Goal: Task Accomplishment & Management: Complete application form

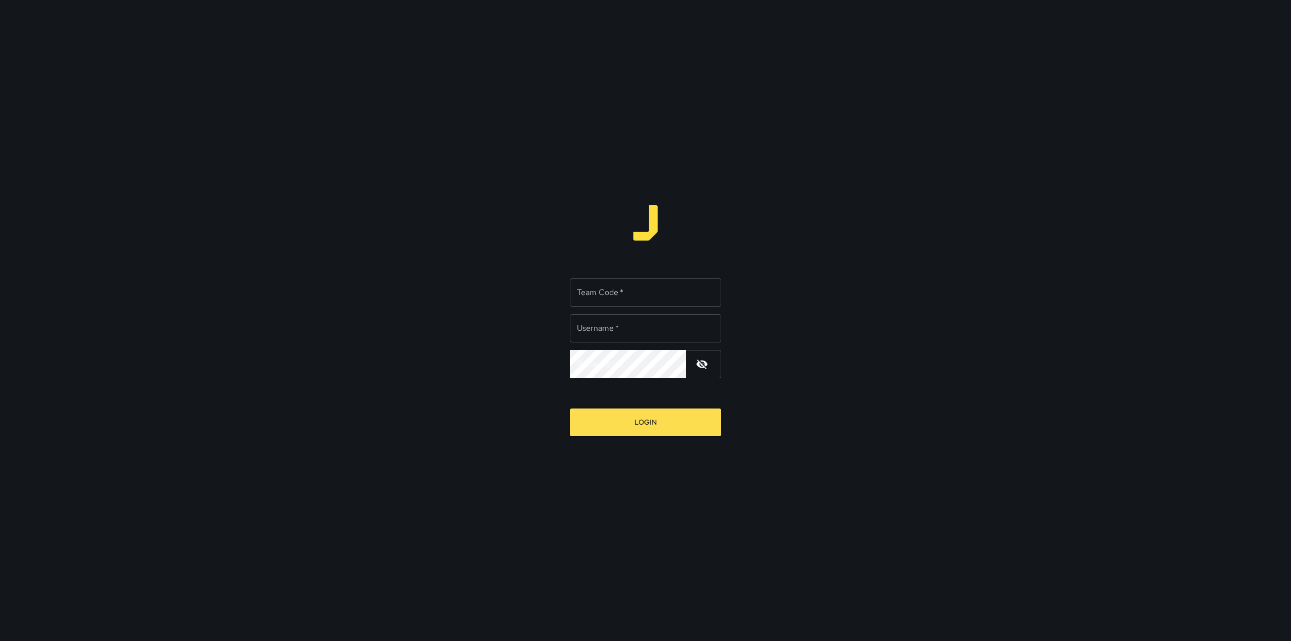
type input "*********"
click at [659, 282] on input "Team Code   *" at bounding box center [645, 292] width 151 height 28
type input "****"
click at [669, 411] on button "Login" at bounding box center [645, 423] width 151 height 28
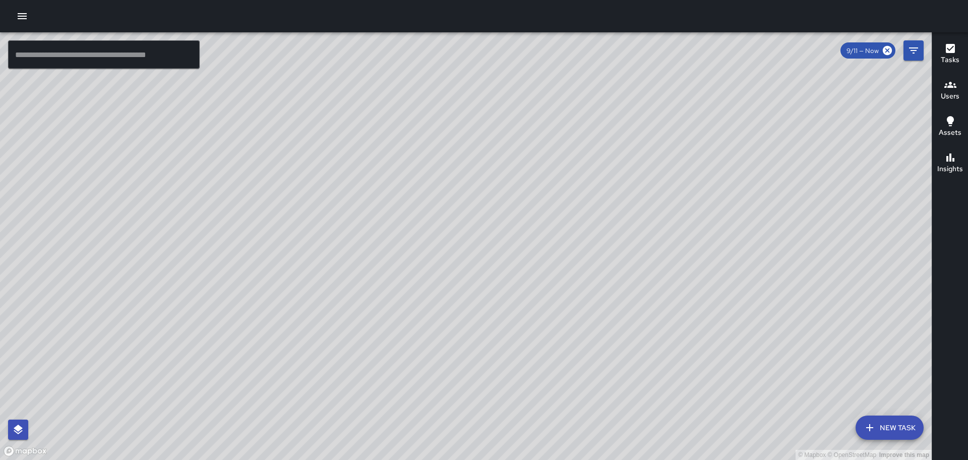
click at [20, 16] on icon "button" at bounding box center [22, 16] width 9 height 6
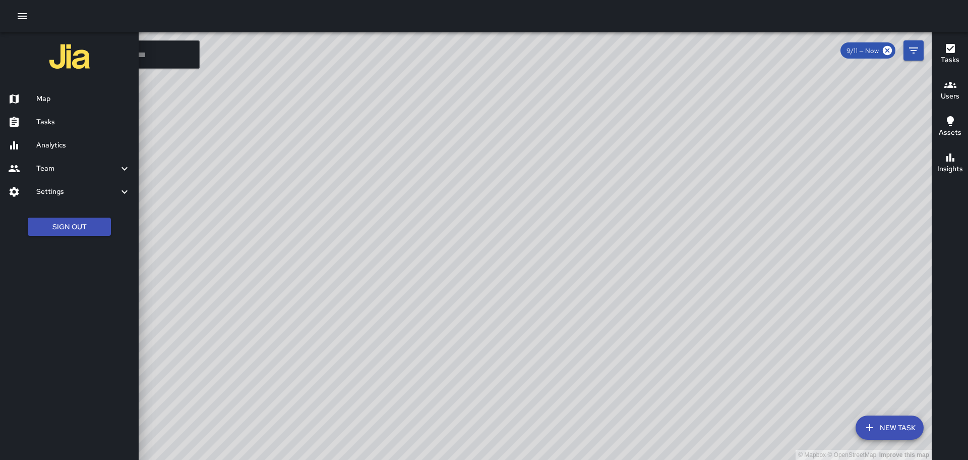
click at [48, 121] on h6 "Tasks" at bounding box center [83, 122] width 94 height 11
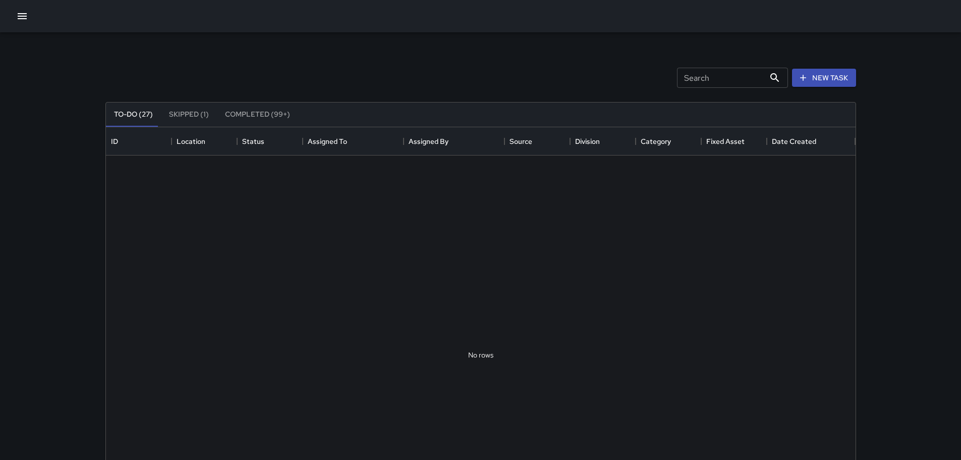
scroll to position [420, 742]
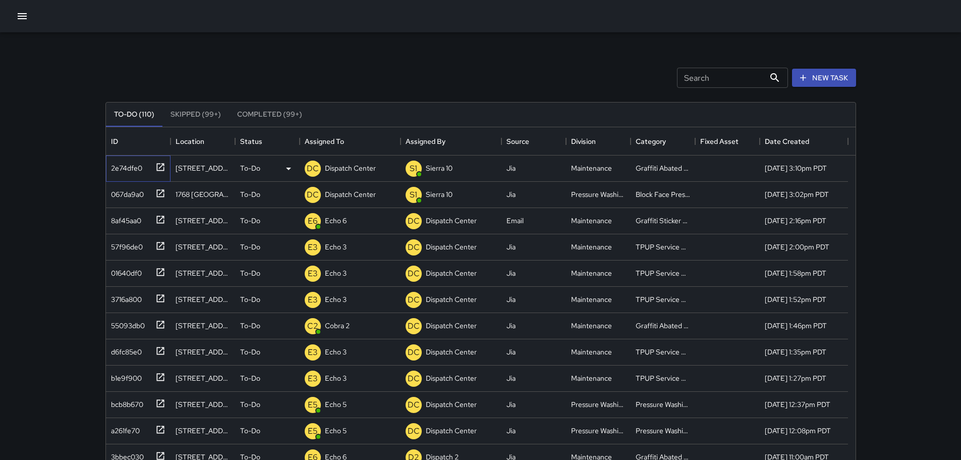
click at [159, 164] on icon at bounding box center [160, 167] width 8 height 8
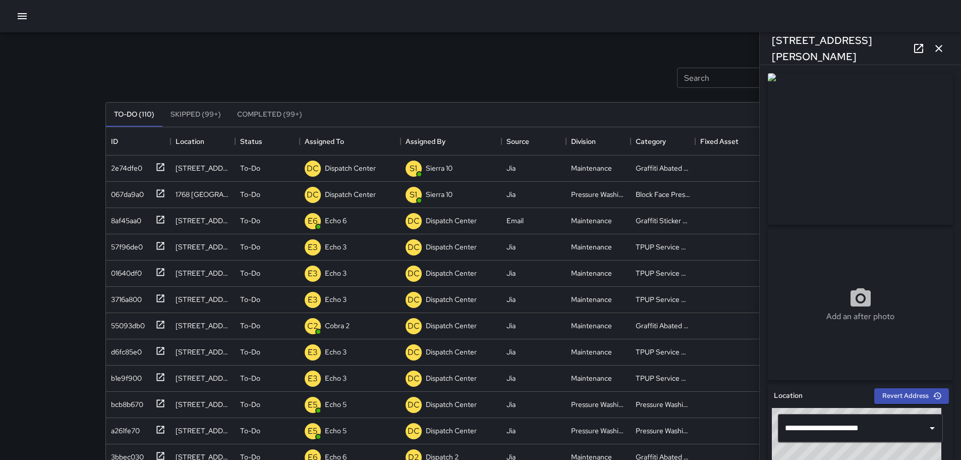
click at [940, 50] on icon "button" at bounding box center [938, 48] width 7 height 7
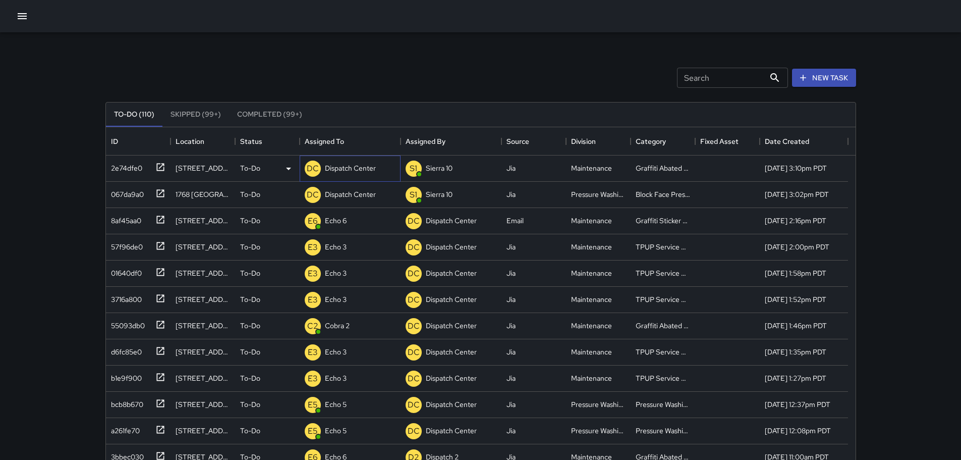
click at [333, 166] on p "Dispatch Center" at bounding box center [350, 168] width 51 height 10
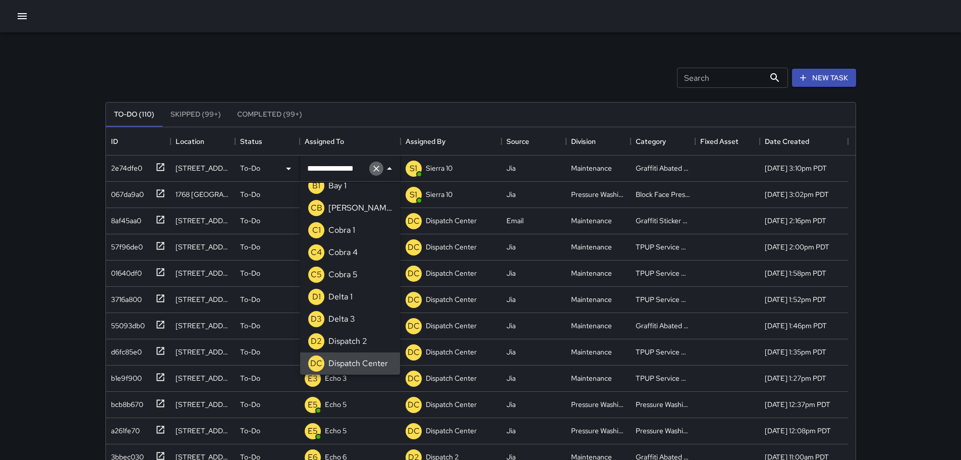
click at [376, 165] on icon "Clear" at bounding box center [376, 168] width 10 height 10
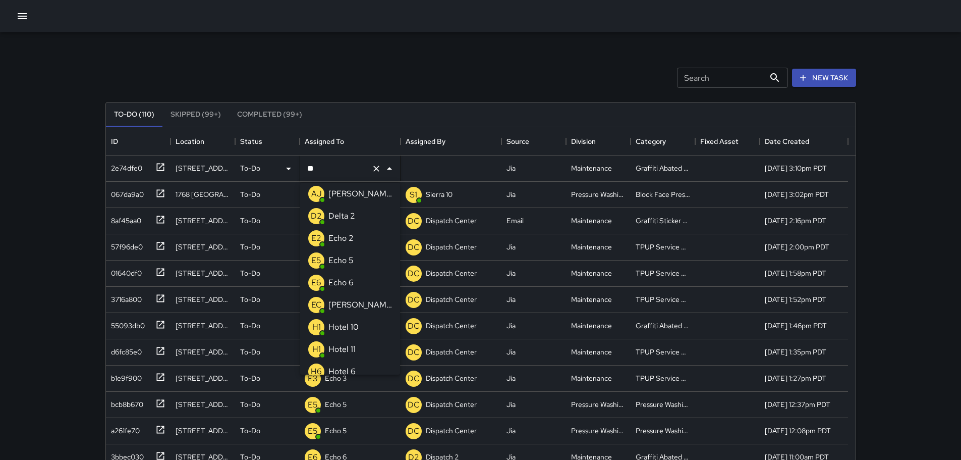
scroll to position [0, 0]
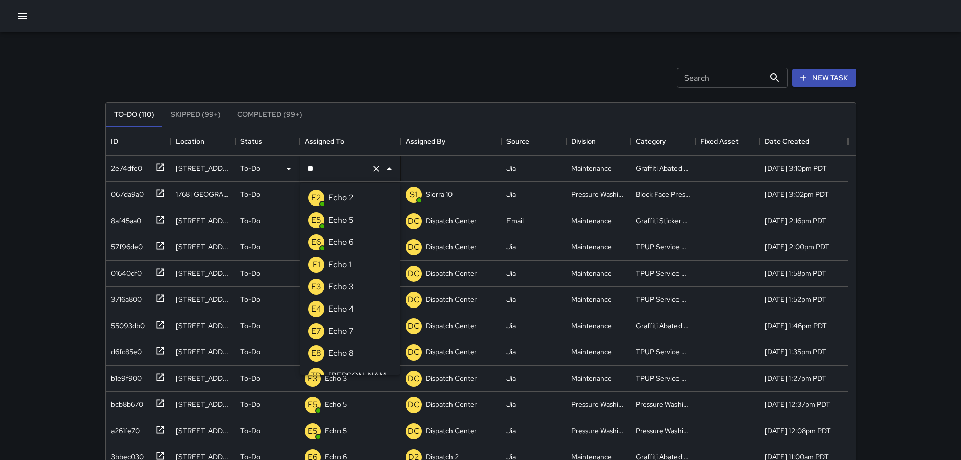
type input "***"
click at [350, 242] on p "Echo 6" at bounding box center [340, 242] width 25 height 12
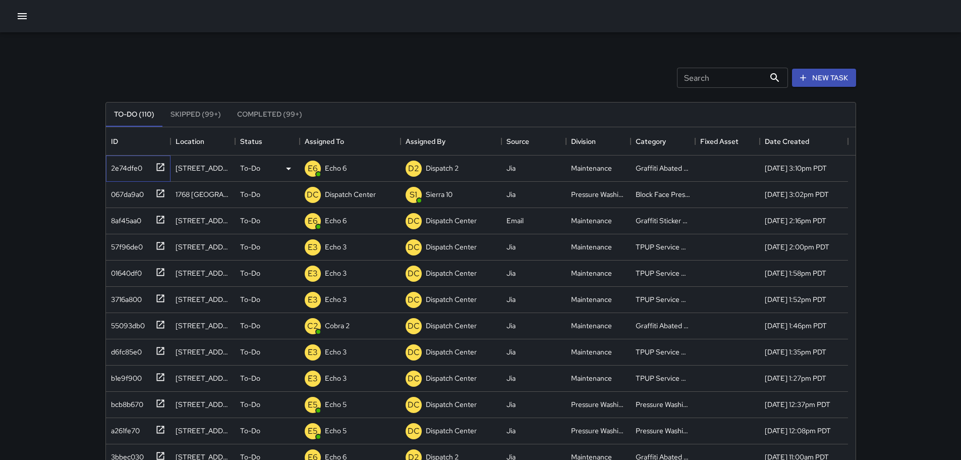
click at [158, 165] on icon at bounding box center [160, 167] width 10 height 10
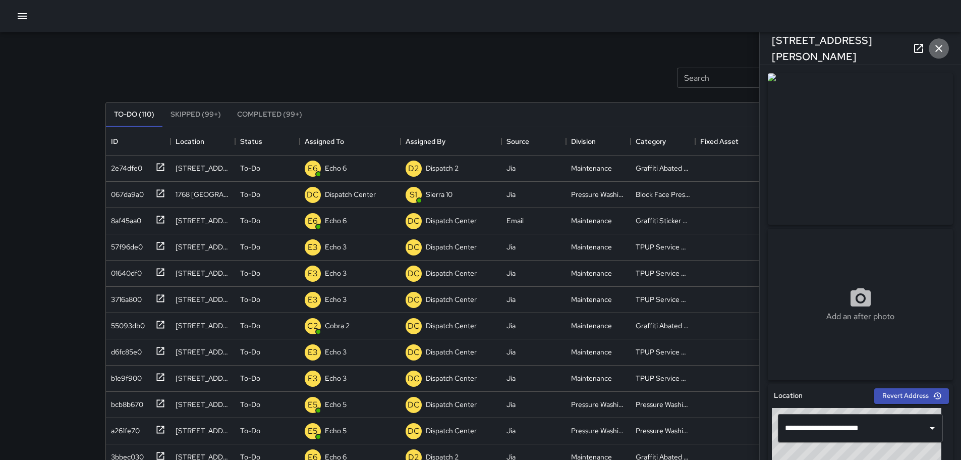
click at [938, 49] on icon "button" at bounding box center [938, 48] width 7 height 7
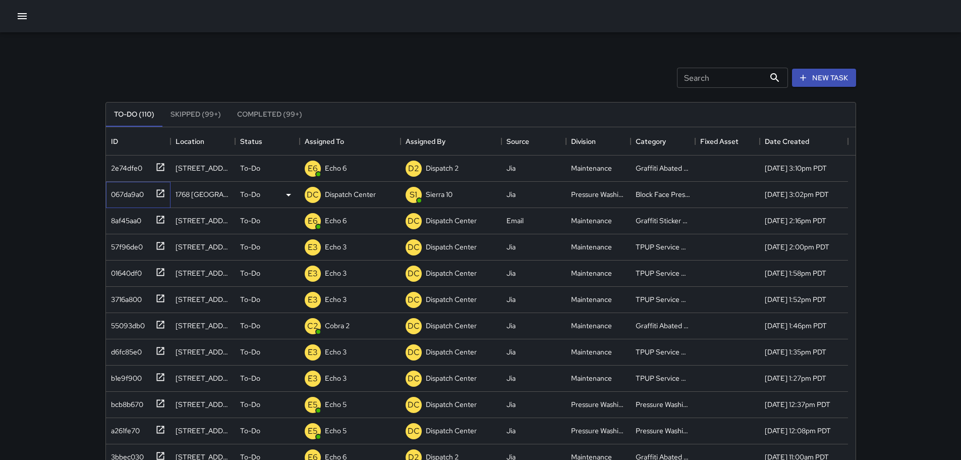
click at [159, 189] on icon at bounding box center [160, 193] width 10 height 10
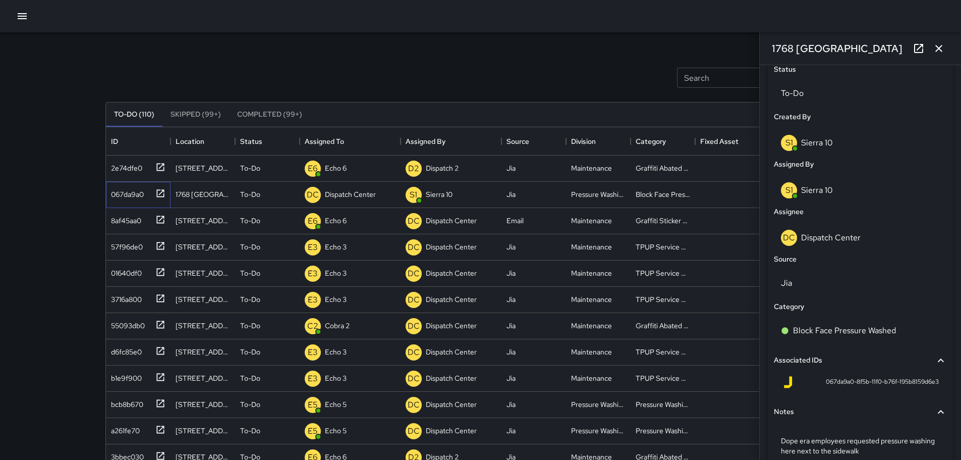
scroll to position [485, 0]
click at [942, 49] on icon "button" at bounding box center [939, 48] width 12 height 12
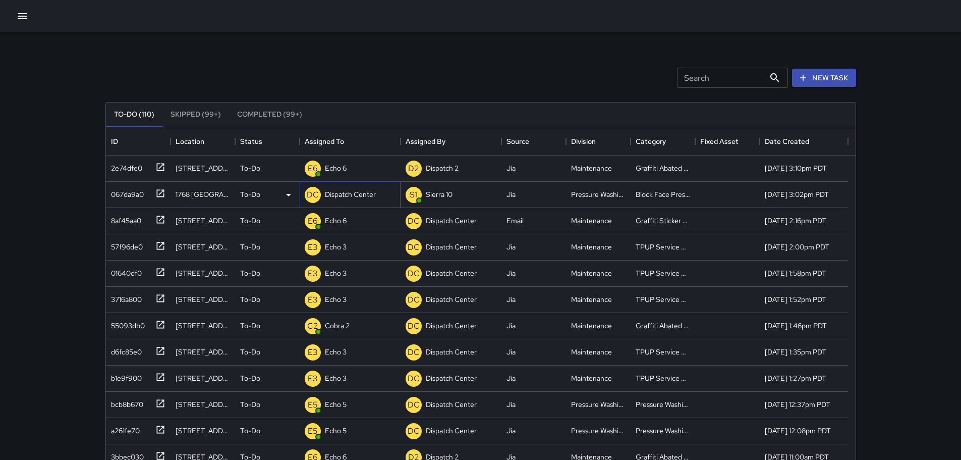
click at [350, 194] on p "Dispatch Center" at bounding box center [350, 194] width 51 height 10
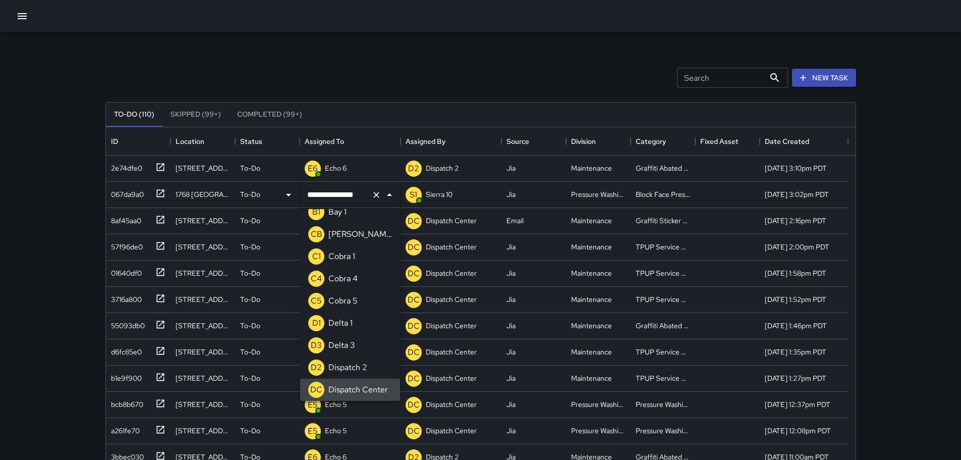
click at [377, 196] on icon "Clear" at bounding box center [376, 195] width 6 height 6
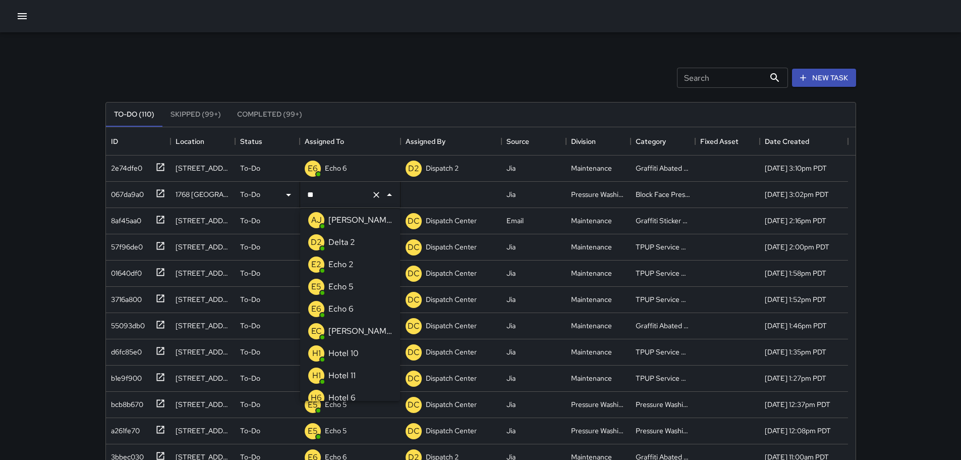
scroll to position [0, 0]
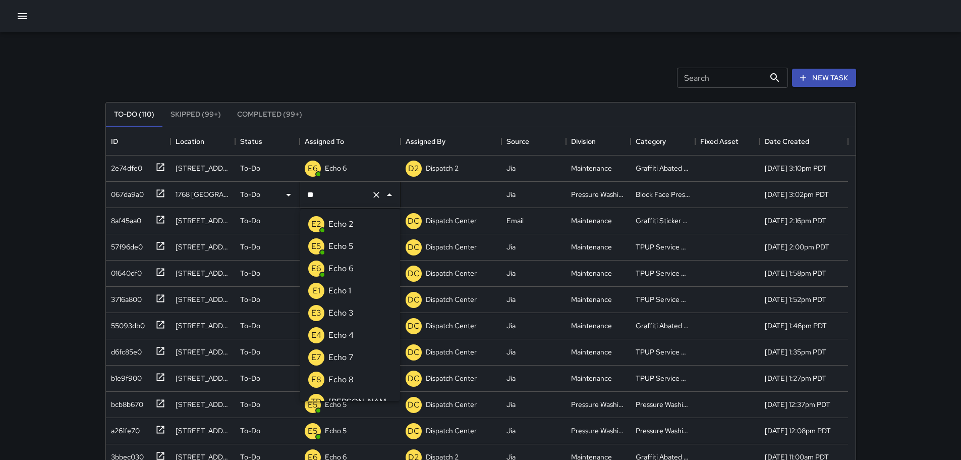
type input "***"
click at [357, 245] on li "E5 Echo 5" at bounding box center [350, 246] width 100 height 22
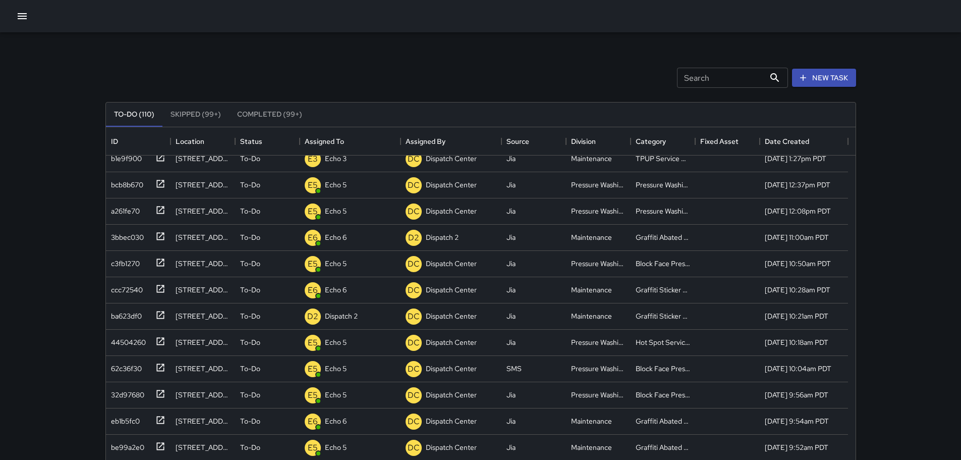
scroll to position [252, 0]
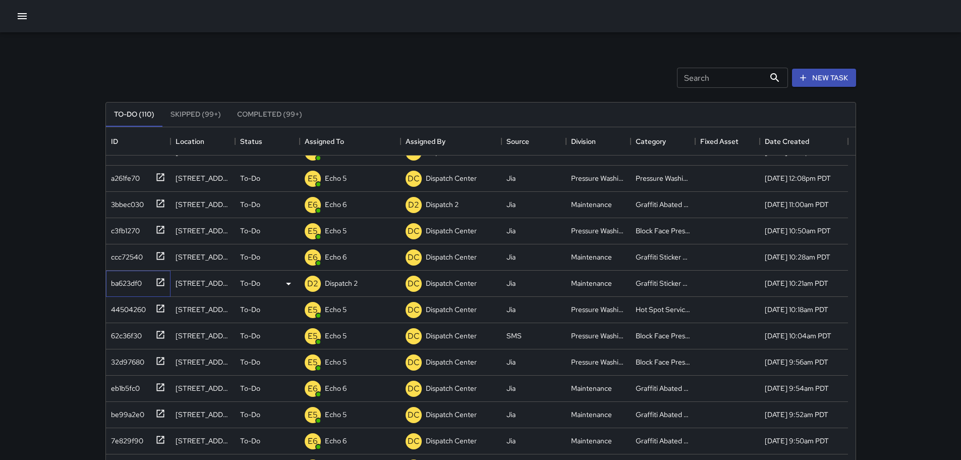
click at [160, 279] on icon at bounding box center [160, 282] width 10 height 10
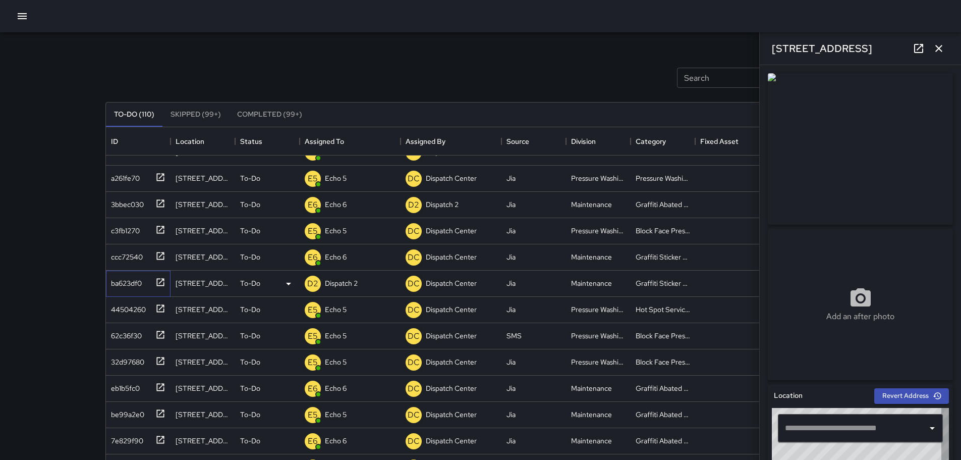
type input "**********"
click at [943, 47] on icon "button" at bounding box center [939, 48] width 12 height 12
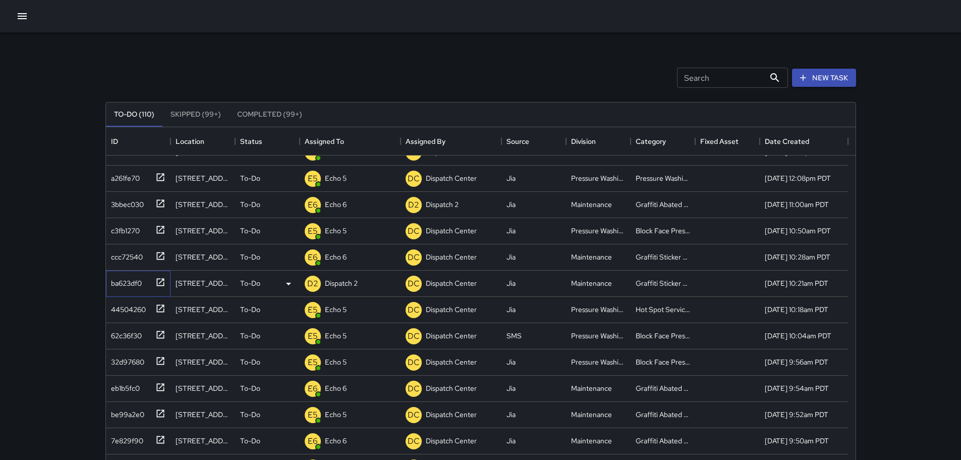
click at [161, 285] on icon at bounding box center [160, 282] width 8 height 8
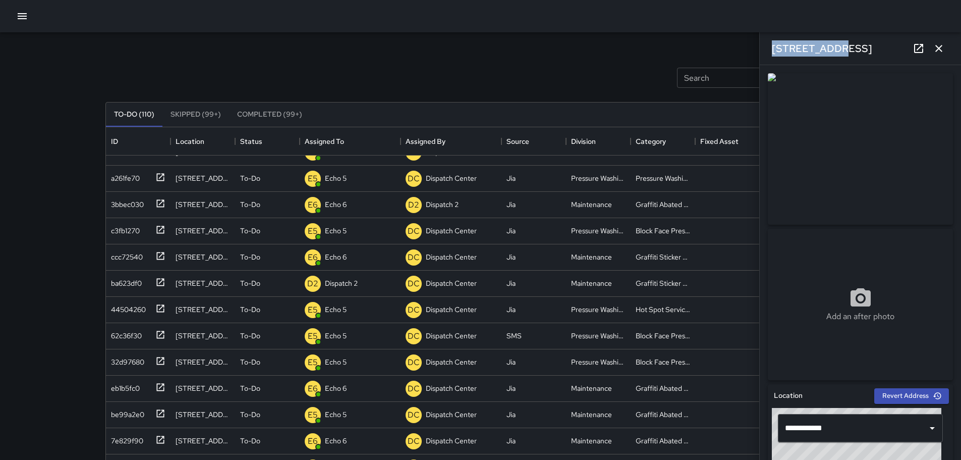
drag, startPoint x: 836, startPoint y: 44, endPoint x: 768, endPoint y: 53, distance: 69.1
click at [768, 53] on div "901 Broadway" at bounding box center [860, 48] width 201 height 32
copy h6 "901 Broadway"
click at [945, 48] on button "button" at bounding box center [939, 48] width 20 height 20
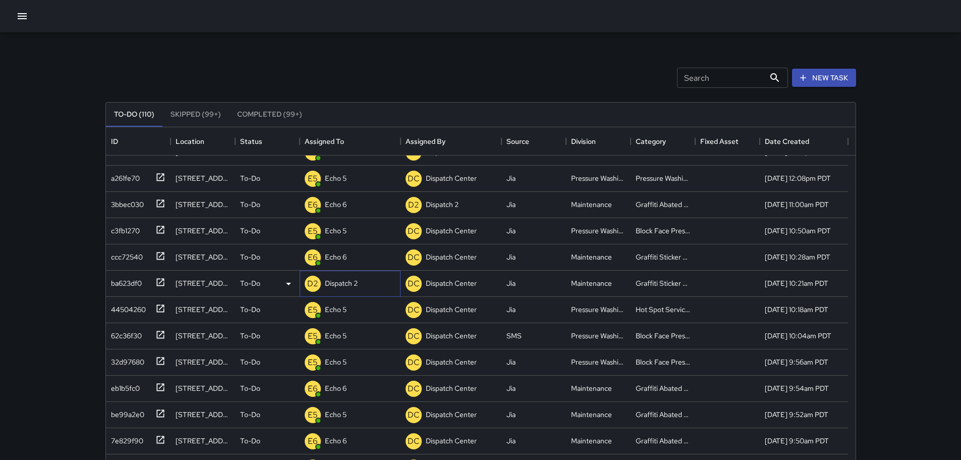
click at [338, 280] on p "Dispatch 2" at bounding box center [341, 283] width 33 height 10
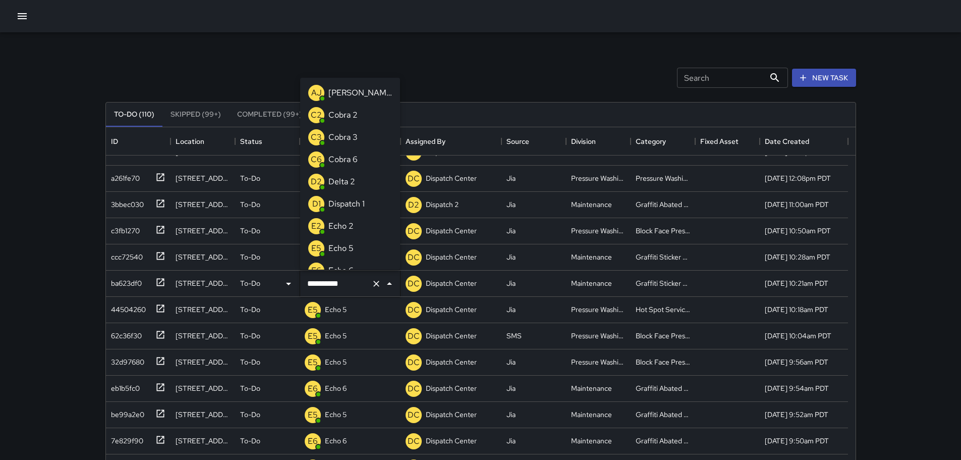
scroll to position [656, 0]
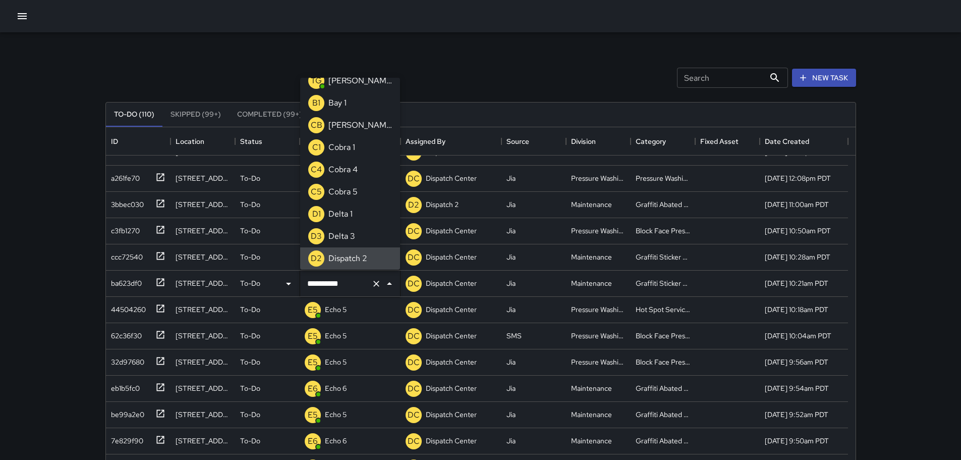
click at [372, 283] on icon "Clear" at bounding box center [376, 283] width 10 height 10
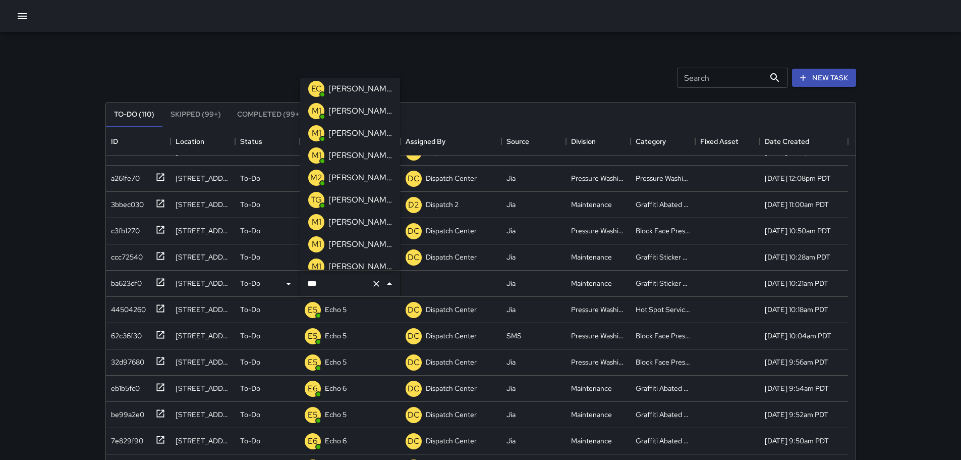
scroll to position [0, 0]
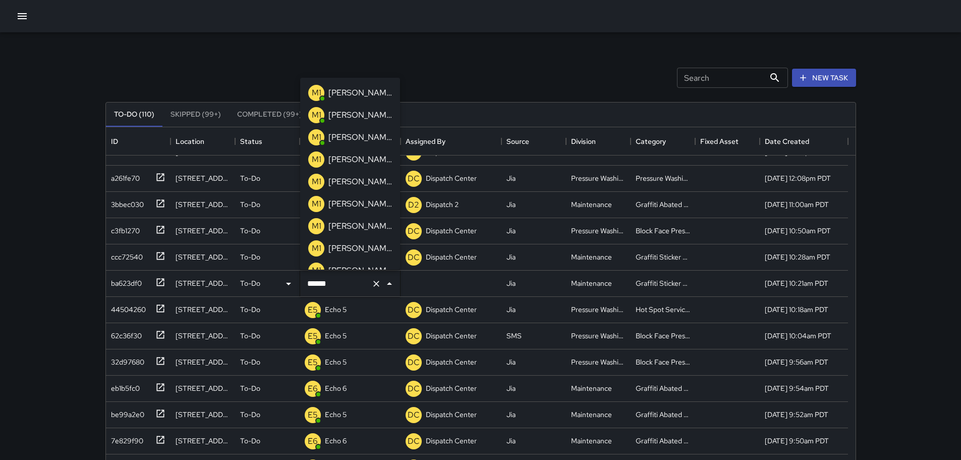
type input "*******"
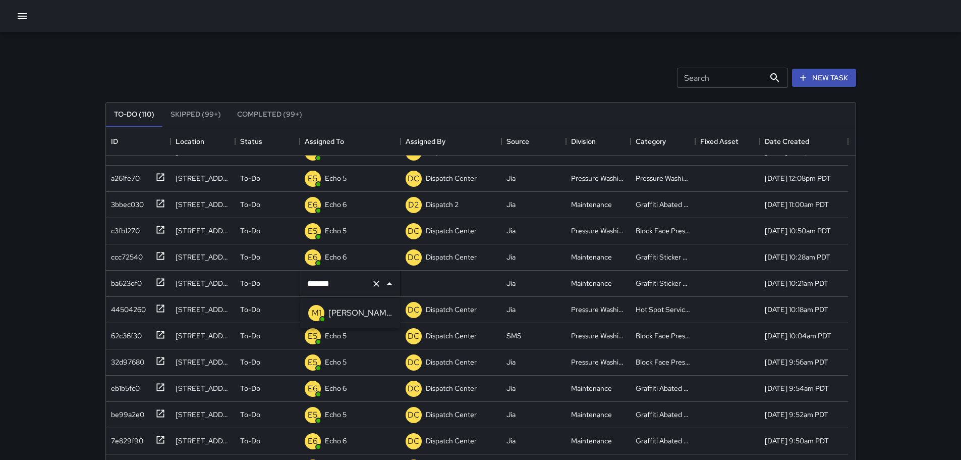
click at [327, 312] on div "[PERSON_NAME] 14" at bounding box center [360, 313] width 68 height 16
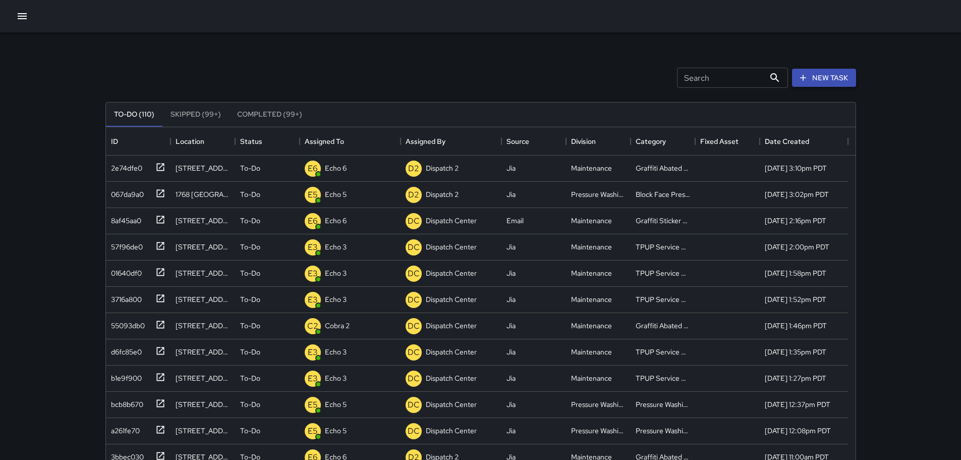
click at [827, 78] on button "New Task" at bounding box center [824, 78] width 64 height 19
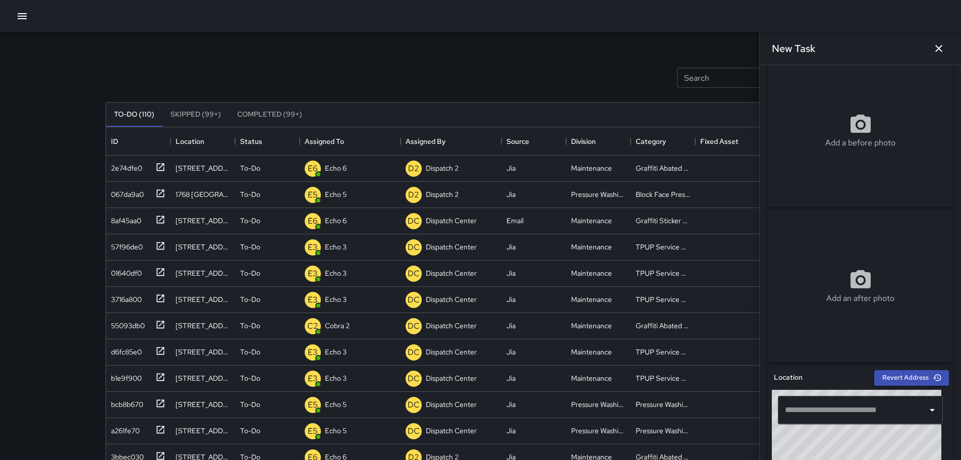
scroll to position [50, 0]
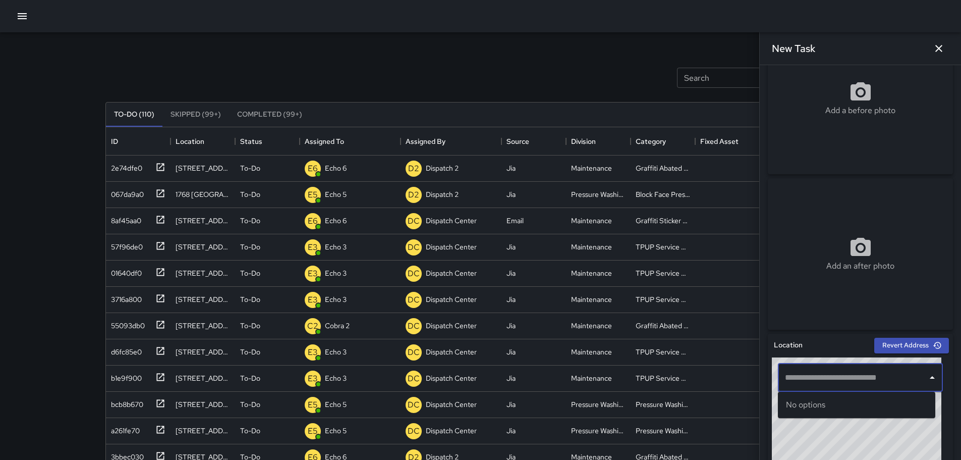
drag, startPoint x: 850, startPoint y: 380, endPoint x: 583, endPoint y: 69, distance: 410.6
click at [581, 69] on div "Search Search New Task" at bounding box center [480, 77] width 755 height 52
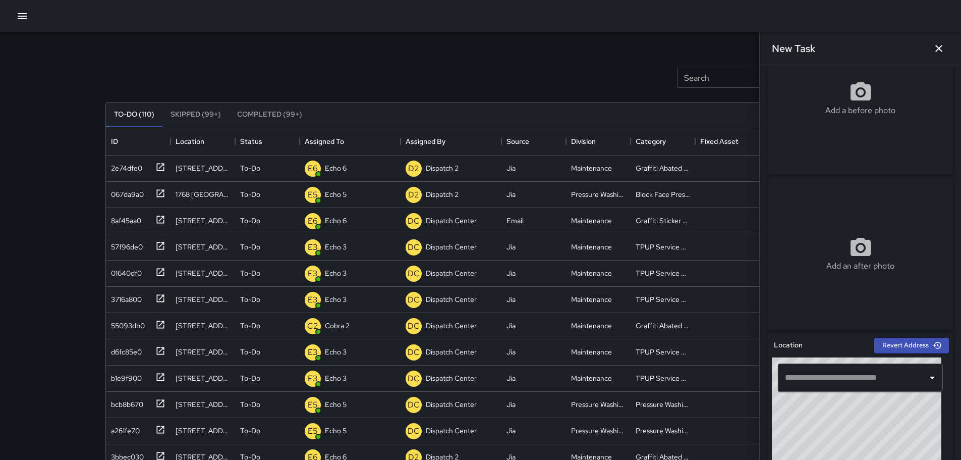
click at [810, 383] on input "text" at bounding box center [852, 377] width 141 height 19
paste input "**********"
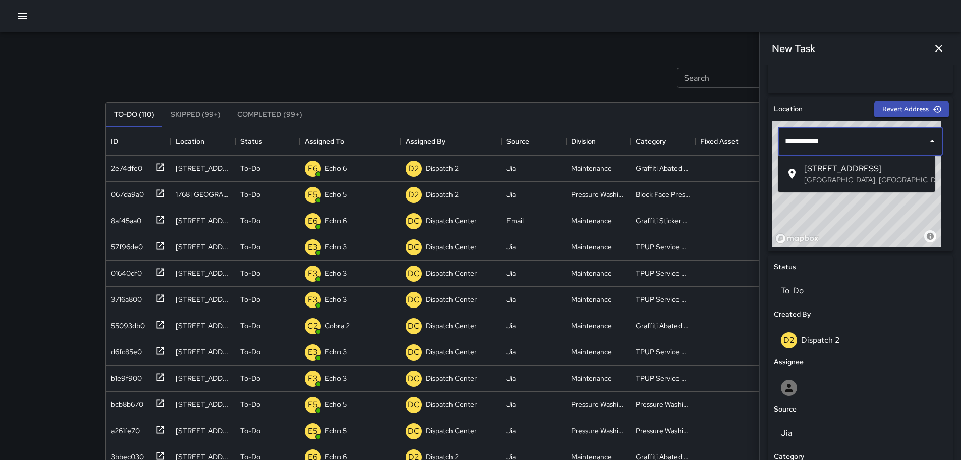
scroll to position [294, 0]
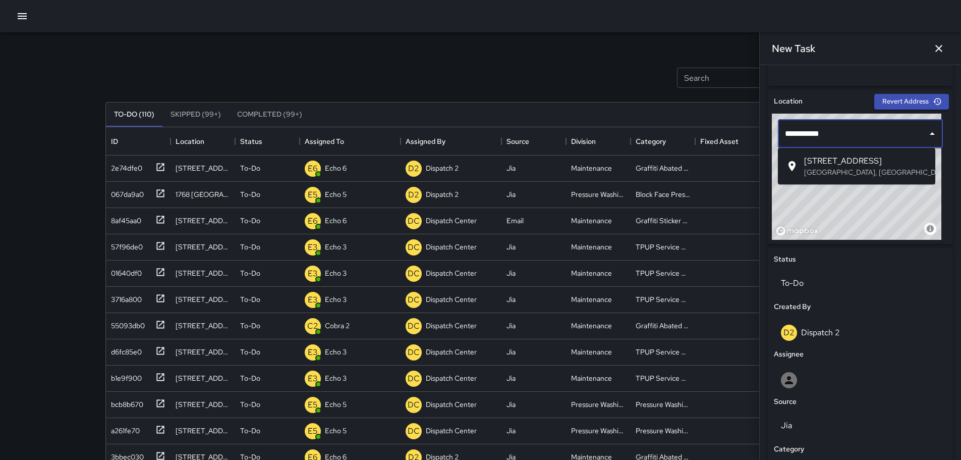
click at [861, 164] on span "315 15th Street" at bounding box center [865, 161] width 123 height 12
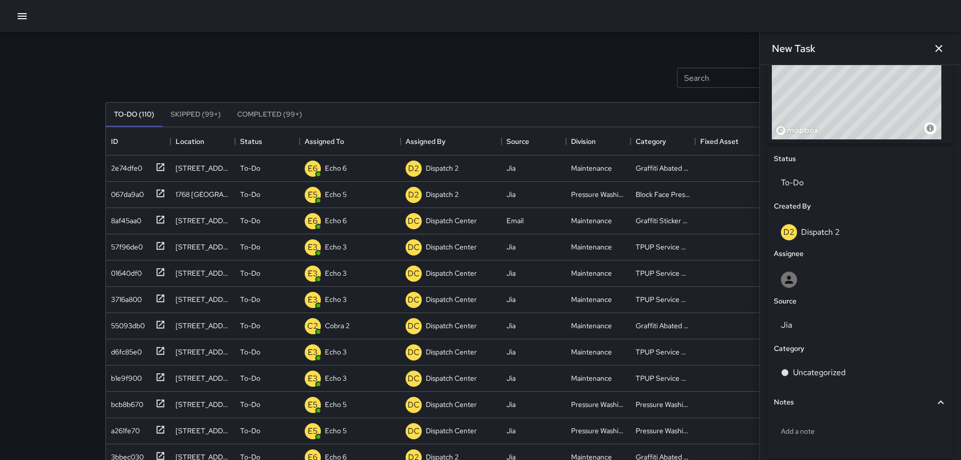
scroll to position [395, 0]
type input "**********"
click at [828, 361] on div "Uncategorized" at bounding box center [860, 372] width 173 height 28
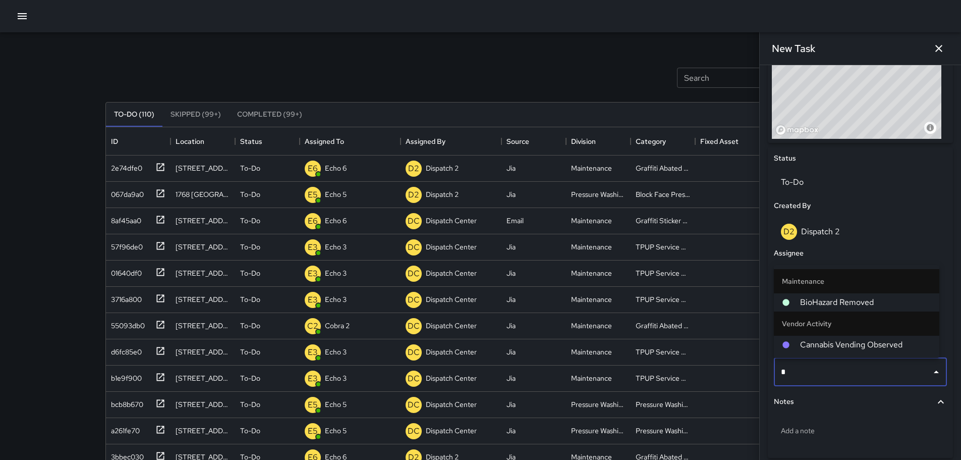
type input "**"
click at [840, 301] on span "BioHazard Removed" at bounding box center [865, 302] width 131 height 12
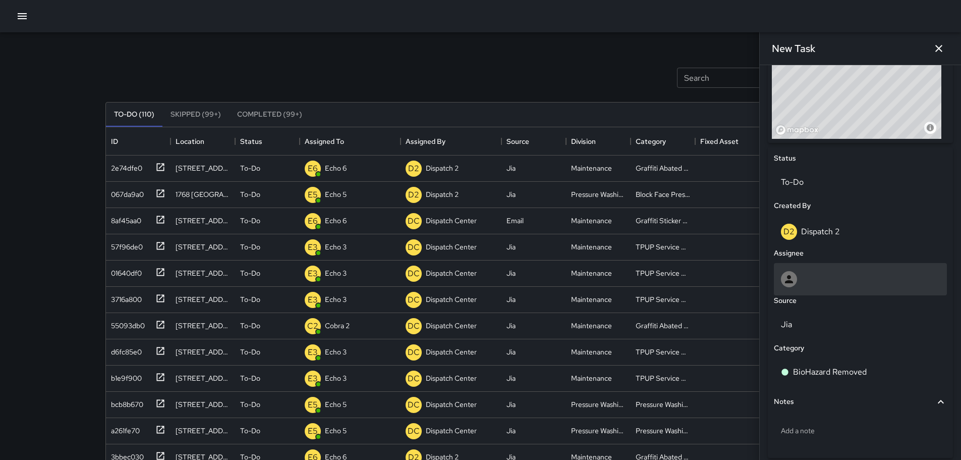
click at [807, 288] on div at bounding box center [860, 279] width 173 height 32
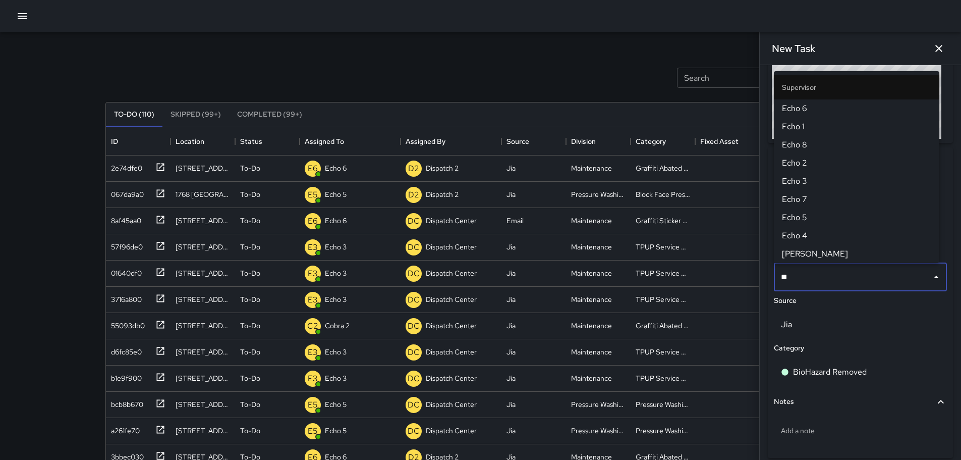
type input "***"
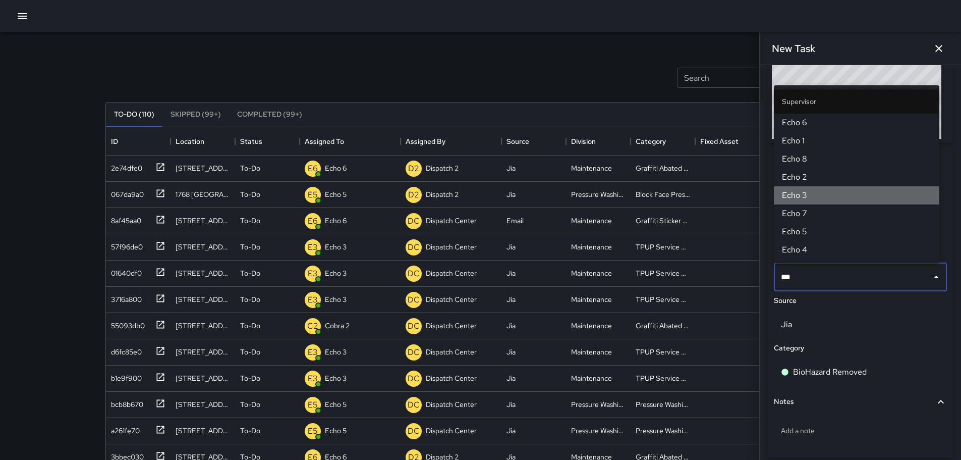
click at [810, 192] on span "Echo 3" at bounding box center [856, 195] width 149 height 12
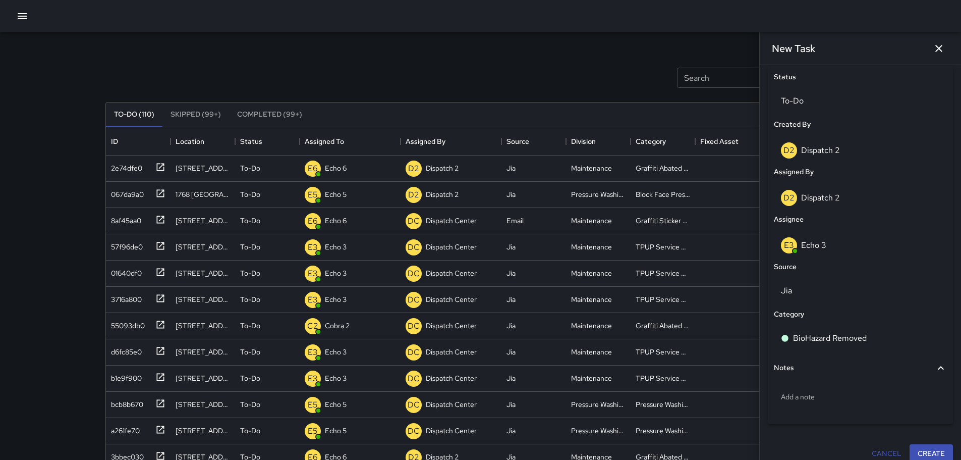
scroll to position [487, 0]
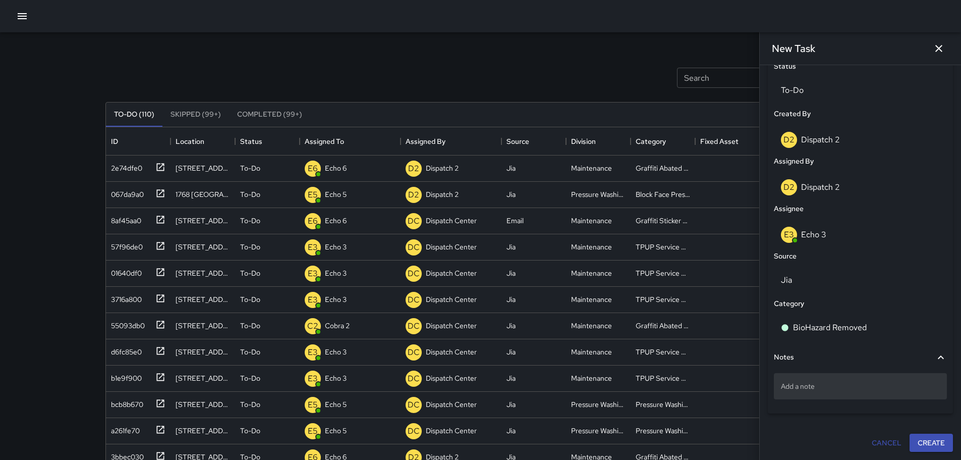
click at [839, 387] on p "Add a note" at bounding box center [860, 386] width 159 height 10
click at [782, 385] on textarea "**********" at bounding box center [856, 386] width 151 height 10
click at [906, 384] on textarea "**********" at bounding box center [856, 386] width 151 height 10
click at [912, 387] on textarea "**********" at bounding box center [856, 386] width 151 height 10
type textarea "**********"
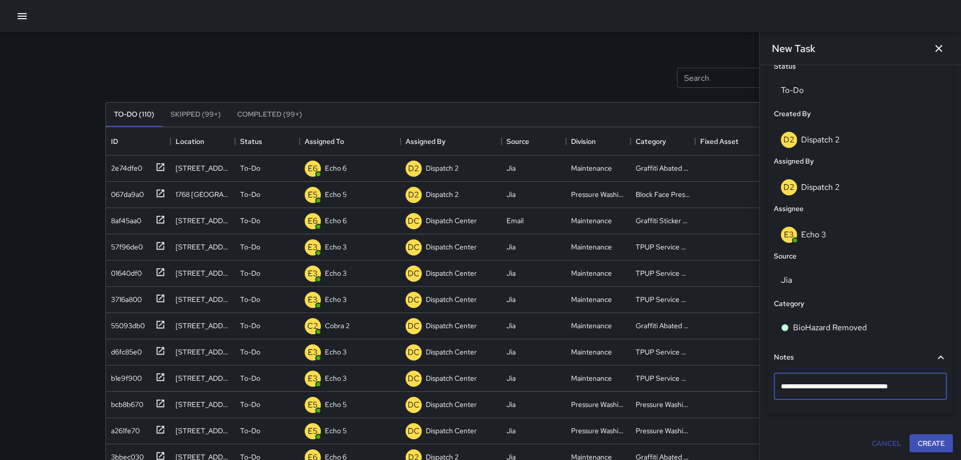
drag, startPoint x: 911, startPoint y: 382, endPoint x: 776, endPoint y: 378, distance: 135.7
click at [776, 378] on div "**********" at bounding box center [860, 386] width 173 height 27
click at [924, 390] on textarea "**********" at bounding box center [856, 386] width 151 height 10
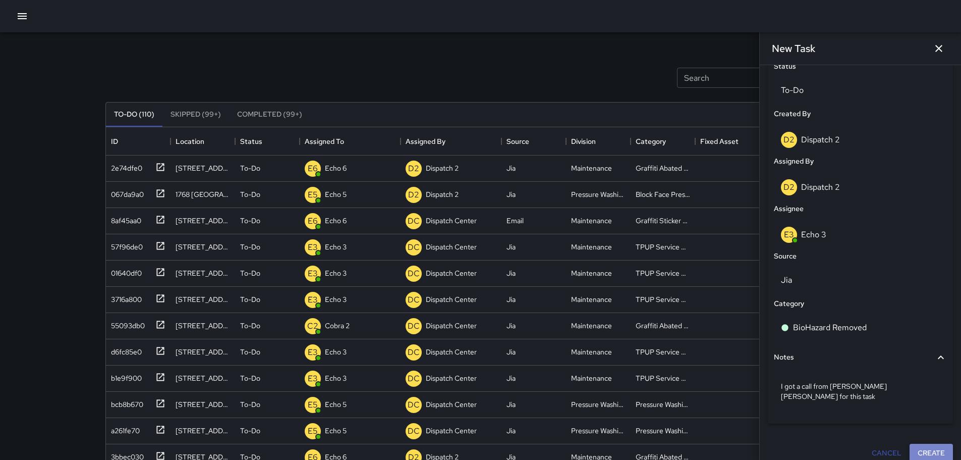
click at [909, 443] on button "Create" at bounding box center [930, 452] width 43 height 19
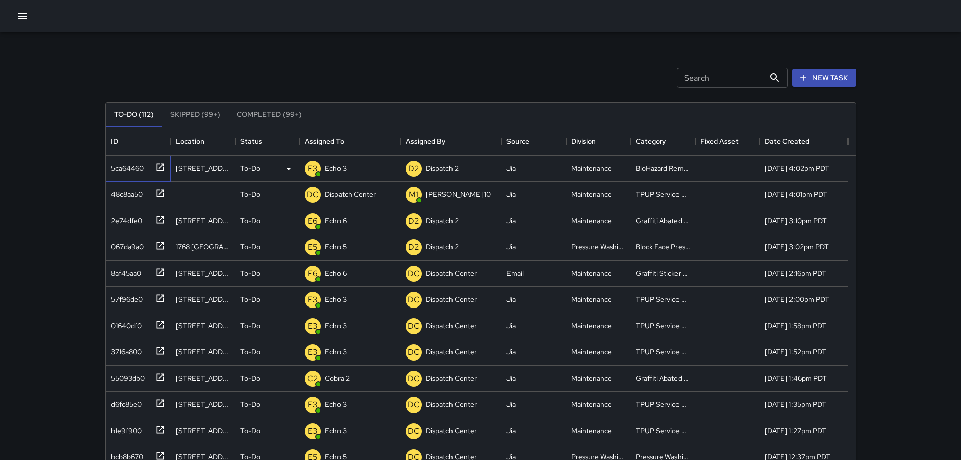
click at [162, 166] on icon at bounding box center [160, 167] width 10 height 10
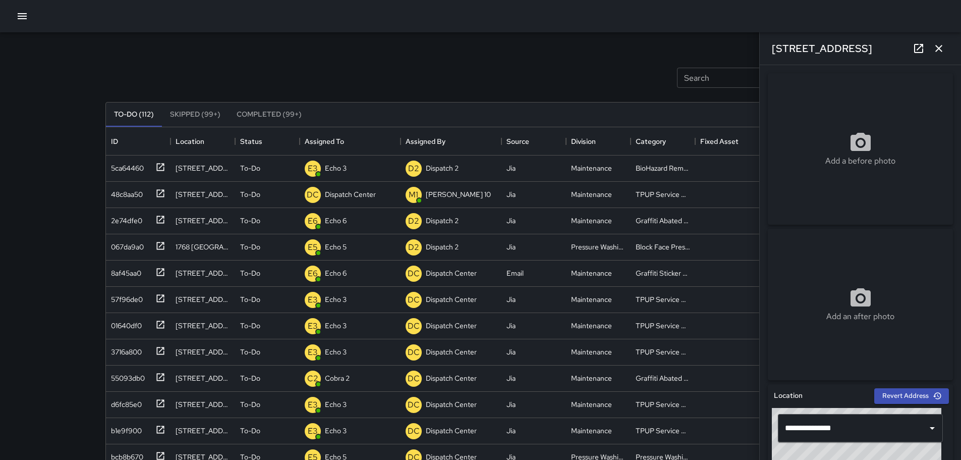
click at [939, 50] on icon "button" at bounding box center [939, 48] width 12 height 12
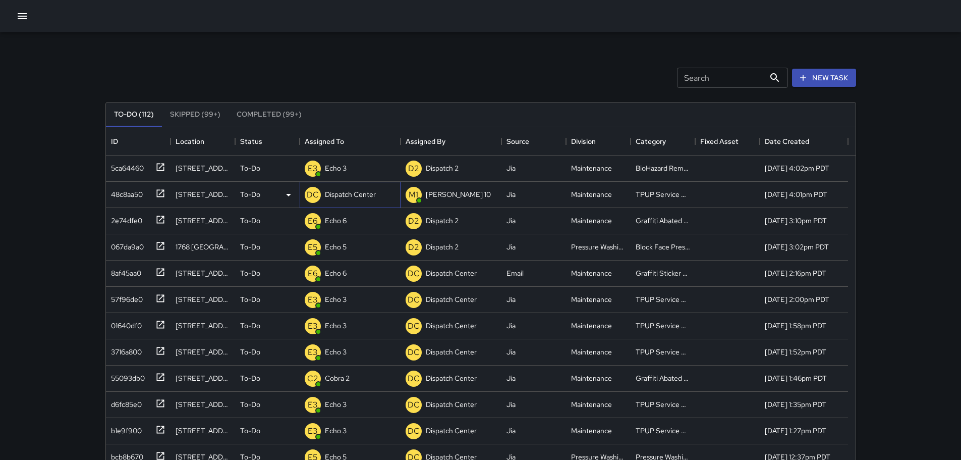
click at [348, 190] on p "Dispatch Center" at bounding box center [350, 194] width 51 height 10
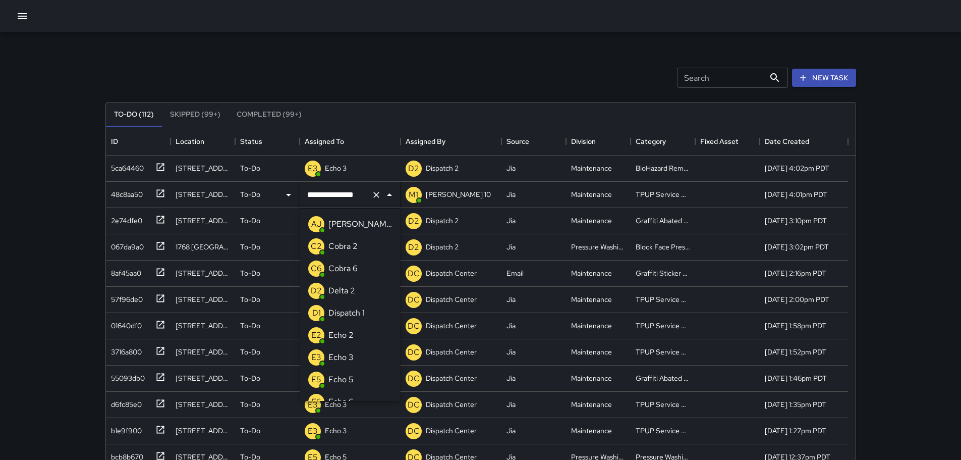
scroll to position [722, 0]
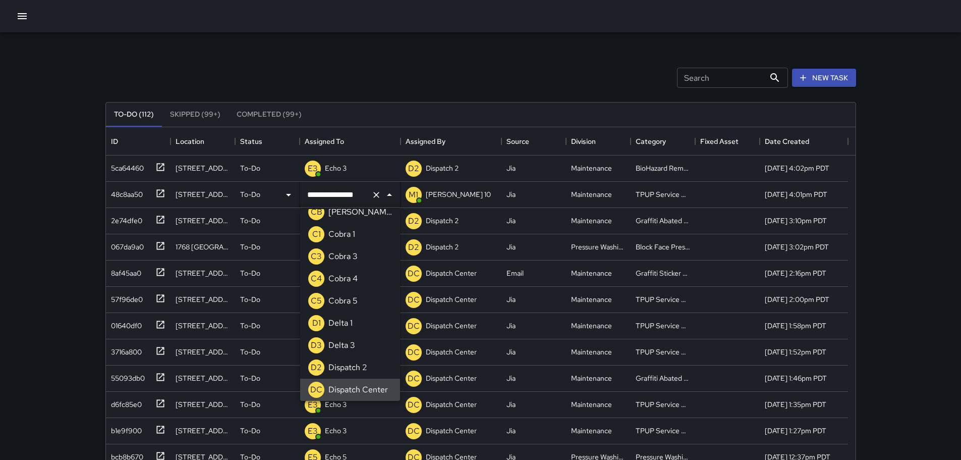
click at [371, 198] on icon "Clear" at bounding box center [376, 195] width 10 height 10
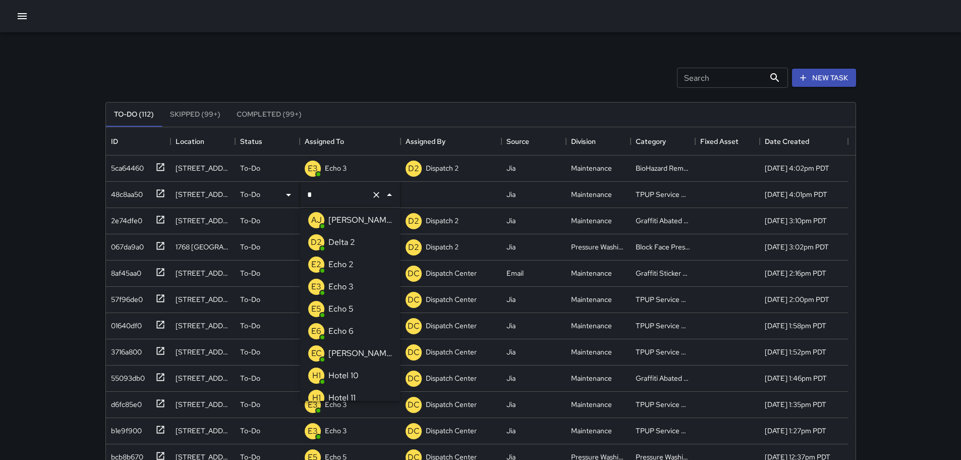
type input "**"
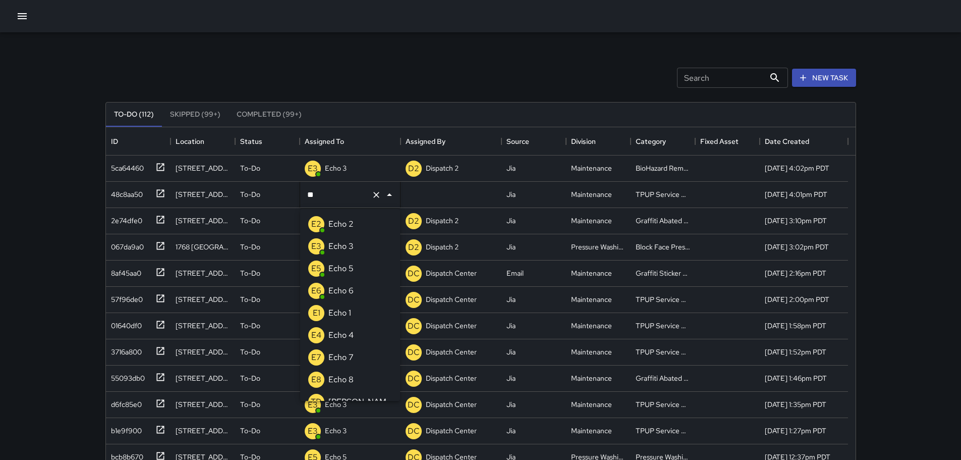
click at [336, 245] on p "Echo 3" at bounding box center [340, 246] width 25 height 12
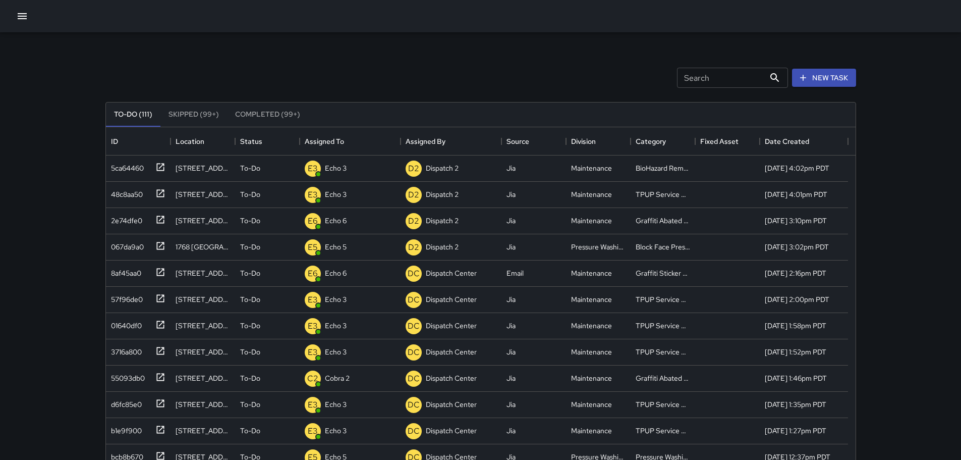
drag, startPoint x: 960, startPoint y: 112, endPoint x: 959, endPoint y: 118, distance: 5.6
click at [959, 118] on div "Search Search New Task To-Do (111) Skipped (99+) Completed (99+) ID Location St…" at bounding box center [480, 298] width 961 height 596
click at [942, 77] on div "Search Search New Task To-Do (111) Skipped (99+) Completed (99+) ID Location St…" at bounding box center [480, 298] width 961 height 596
click at [160, 162] on icon at bounding box center [160, 167] width 10 height 10
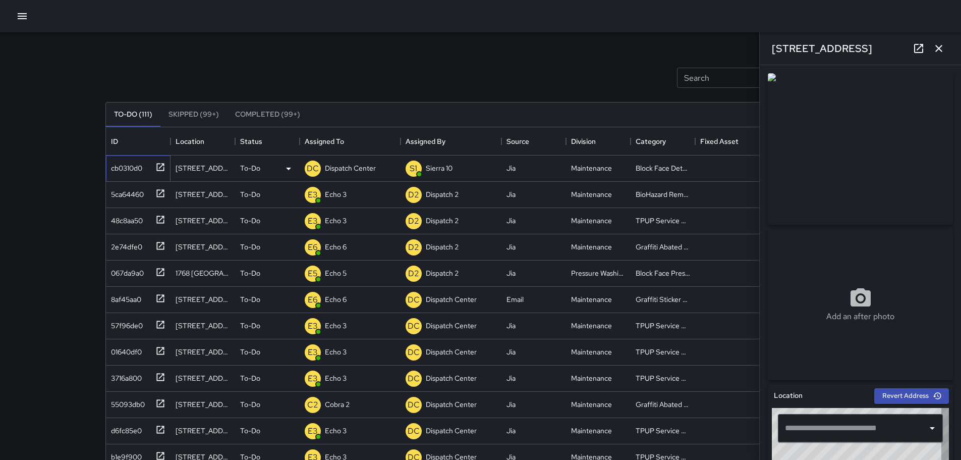
type input "**********"
drag, startPoint x: 867, startPoint y: 51, endPoint x: 770, endPoint y: 51, distance: 96.8
click at [770, 51] on div "[STREET_ADDRESS]" at bounding box center [860, 48] width 201 height 32
copy h6 "[STREET_ADDRESS]"
click at [357, 172] on p "Dispatch Center" at bounding box center [350, 168] width 51 height 10
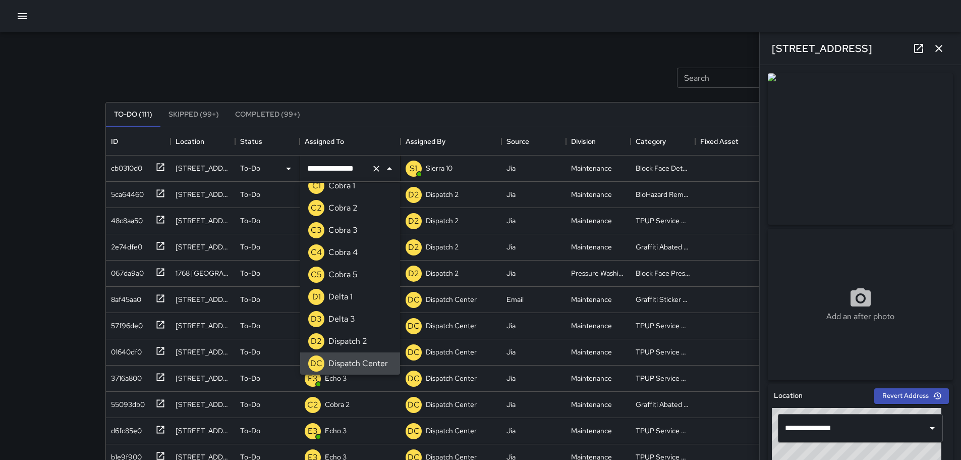
click at [373, 170] on icon "Clear" at bounding box center [376, 168] width 10 height 10
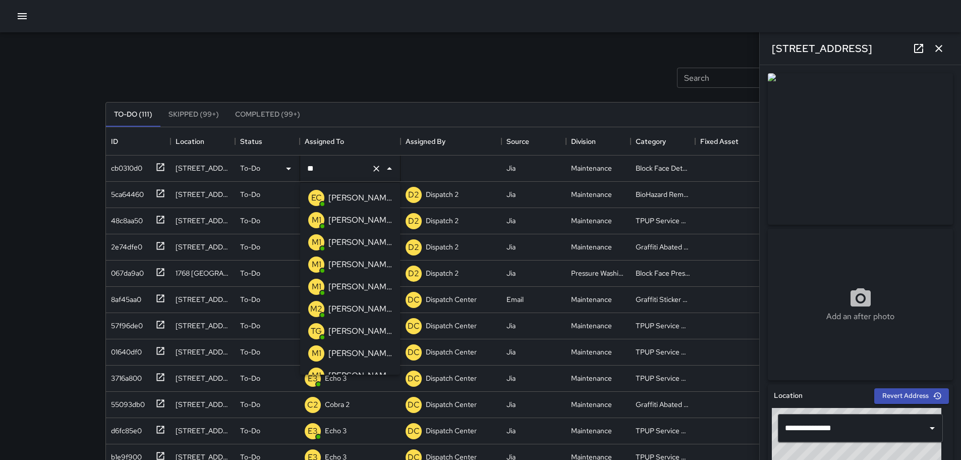
type input "***"
click at [354, 226] on div "[PERSON_NAME] 14" at bounding box center [360, 220] width 68 height 16
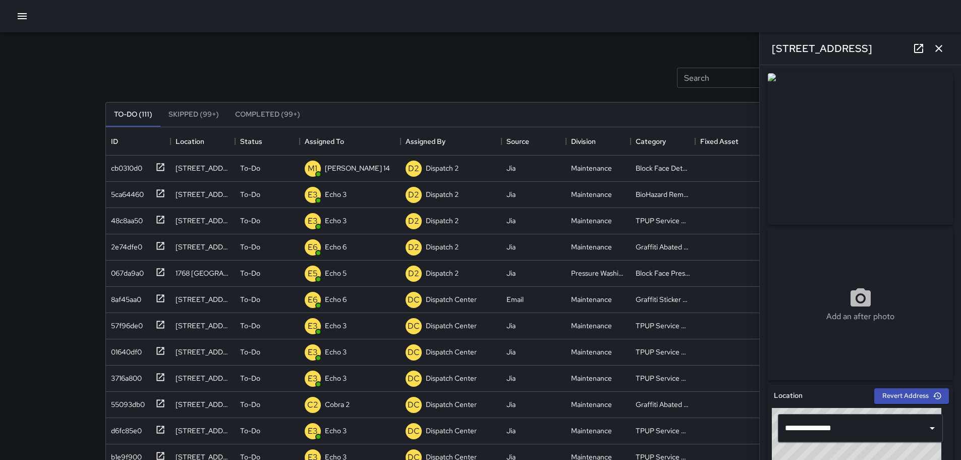
click at [945, 42] on button "button" at bounding box center [939, 48] width 20 height 20
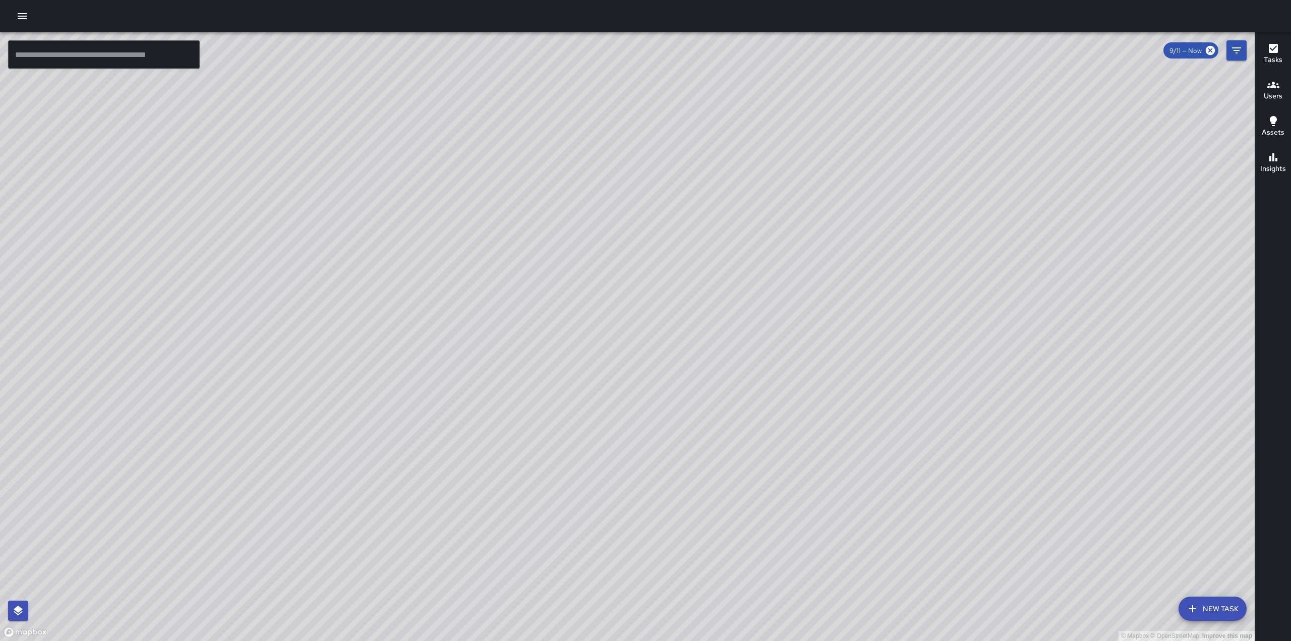
drag, startPoint x: 581, startPoint y: 272, endPoint x: 657, endPoint y: 244, distance: 80.8
click at [652, 246] on div "© Mapbox © OpenStreetMap Improve this map" at bounding box center [627, 336] width 1255 height 609
drag, startPoint x: 383, startPoint y: 398, endPoint x: 562, endPoint y: 155, distance: 302.0
click at [561, 157] on div "© Mapbox © OpenStreetMap Improve this map" at bounding box center [627, 336] width 1255 height 609
drag, startPoint x: 438, startPoint y: 320, endPoint x: 561, endPoint y: 252, distance: 141.1
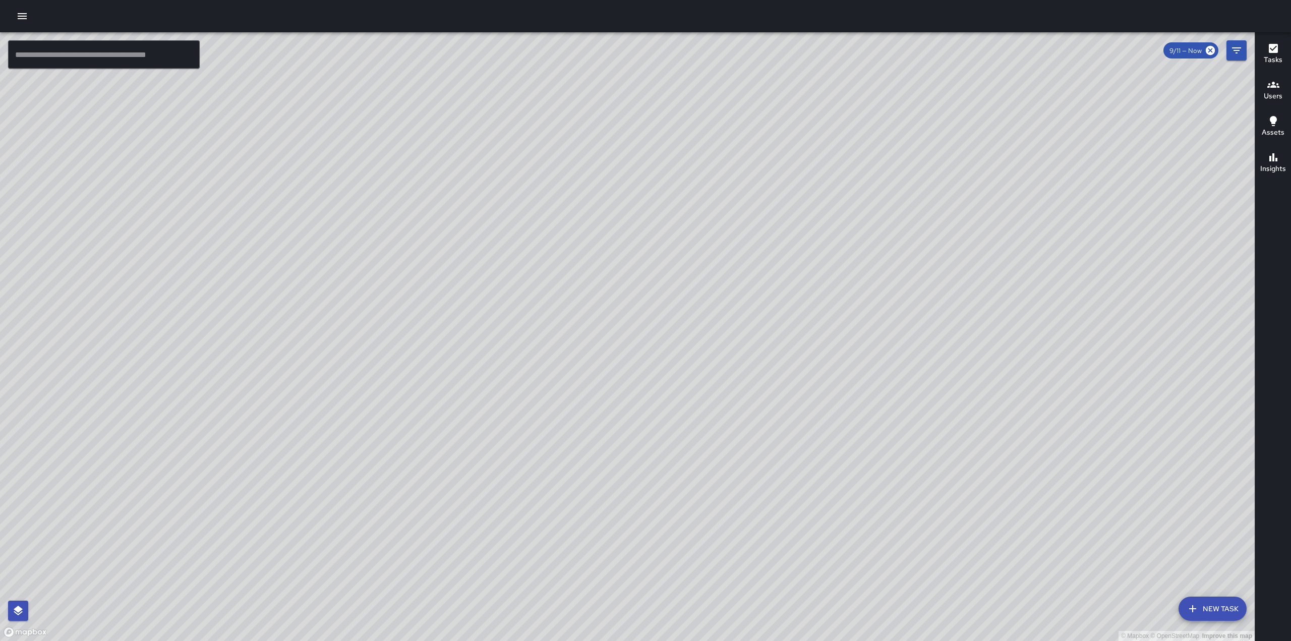
click at [561, 252] on div "© Mapbox © OpenStreetMap Improve this map" at bounding box center [627, 336] width 1255 height 609
drag, startPoint x: 311, startPoint y: 432, endPoint x: 413, endPoint y: 317, distance: 153.6
click at [413, 317] on div "© Mapbox © OpenStreetMap Improve this map" at bounding box center [627, 336] width 1255 height 609
drag, startPoint x: 409, startPoint y: 379, endPoint x: 522, endPoint y: 321, distance: 127.0
click at [522, 321] on div "© Mapbox © OpenStreetMap Improve this map" at bounding box center [627, 336] width 1255 height 609
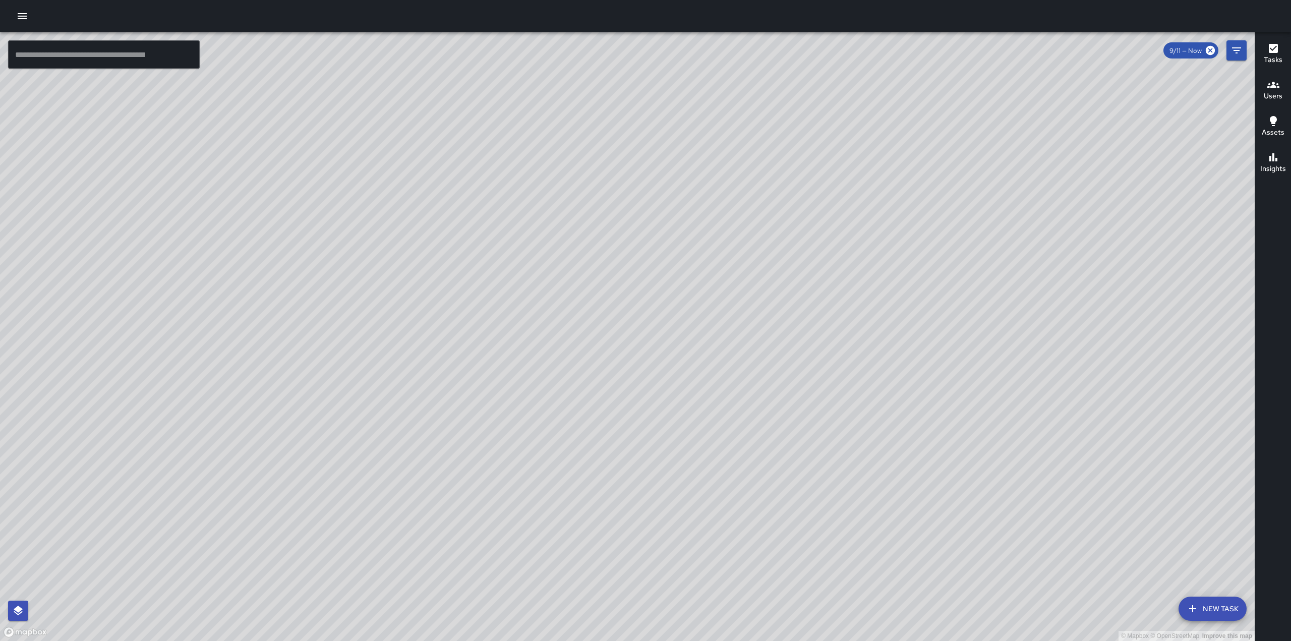
drag, startPoint x: 300, startPoint y: 445, endPoint x: 441, endPoint y: 353, distance: 168.7
click at [439, 354] on div "© Mapbox © OpenStreetMap Improve this map" at bounding box center [627, 336] width 1255 height 609
drag, startPoint x: 790, startPoint y: 296, endPoint x: 736, endPoint y: 410, distance: 125.5
click at [736, 410] on div "© Mapbox © OpenStreetMap Improve this map" at bounding box center [627, 336] width 1255 height 609
drag, startPoint x: 904, startPoint y: 289, endPoint x: 735, endPoint y: 665, distance: 412.0
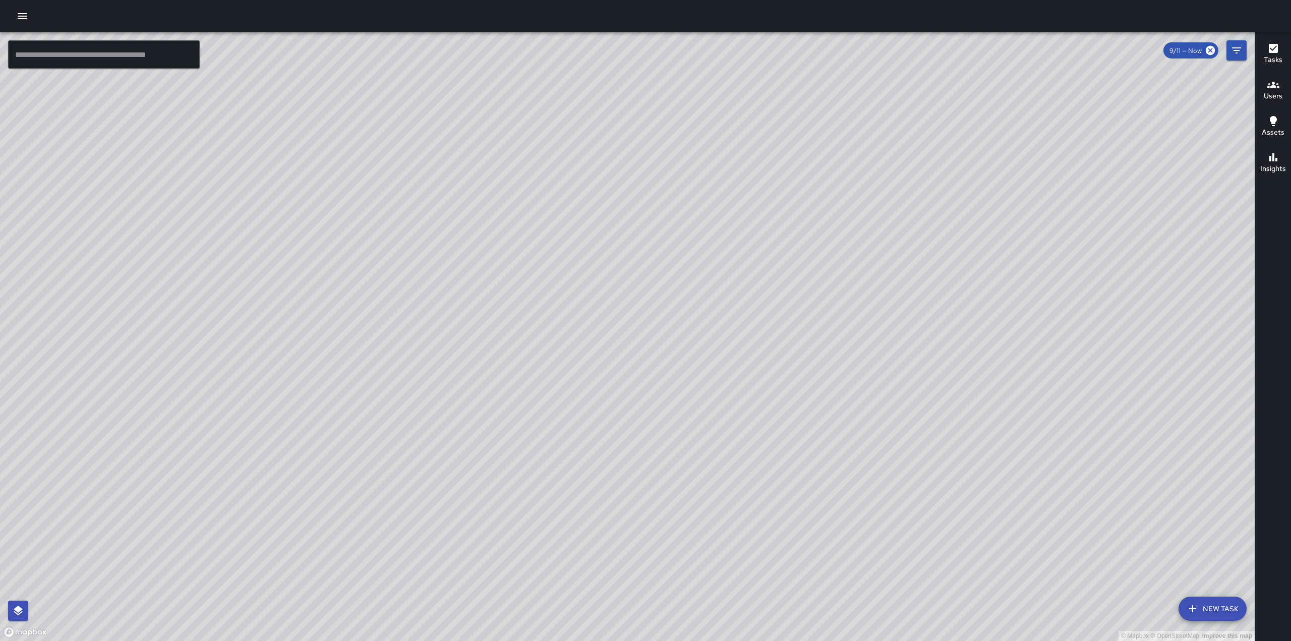
click at [735, 641] on html "© Mapbox © OpenStreetMap Improve this map ​ New Task 9/11 — Now Map Layers Task…" at bounding box center [645, 320] width 1291 height 641
drag, startPoint x: 821, startPoint y: 324, endPoint x: 790, endPoint y: 399, distance: 80.7
click at [790, 399] on div "© Mapbox © OpenStreetMap Improve this map" at bounding box center [627, 336] width 1255 height 609
drag, startPoint x: 894, startPoint y: 337, endPoint x: 855, endPoint y: 427, distance: 98.5
click at [855, 427] on div "© Mapbox © OpenStreetMap Improve this map" at bounding box center [627, 336] width 1255 height 609
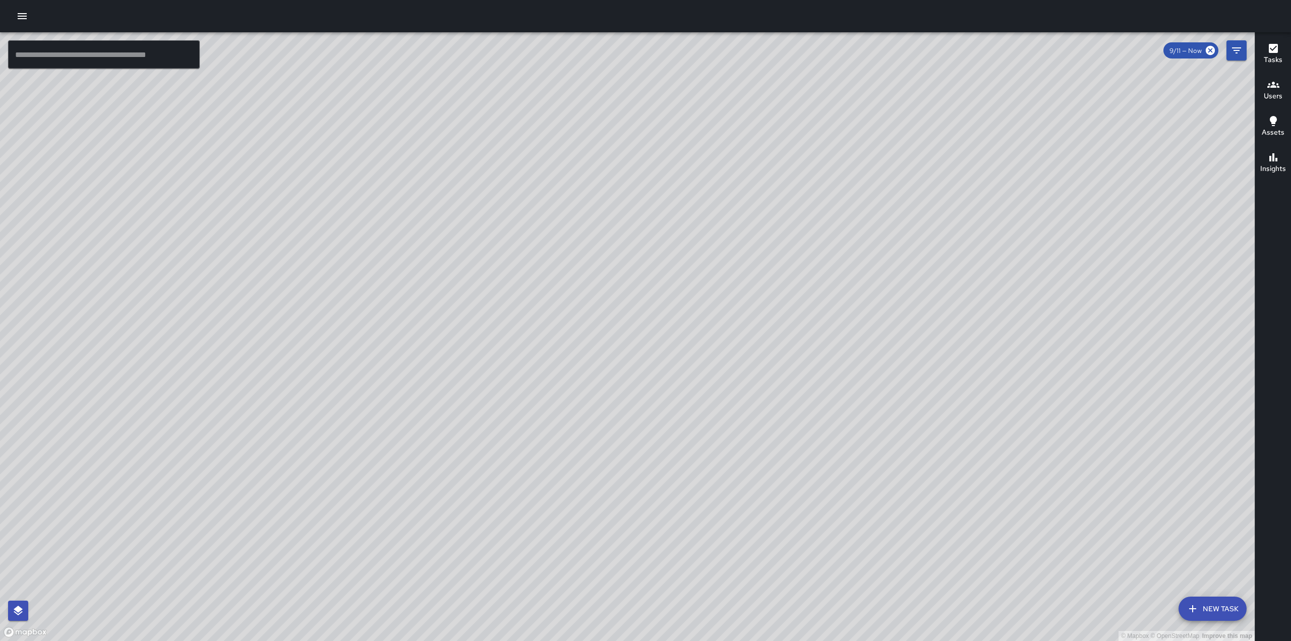
drag, startPoint x: 610, startPoint y: 478, endPoint x: 799, endPoint y: 161, distance: 369.2
click at [795, 169] on div "© Mapbox © OpenStreetMap Improve this map" at bounding box center [627, 336] width 1255 height 609
drag, startPoint x: 558, startPoint y: 424, endPoint x: 597, endPoint y: 298, distance: 132.1
click at [597, 298] on div "© Mapbox © OpenStreetMap Improve this map" at bounding box center [627, 336] width 1255 height 609
drag, startPoint x: 458, startPoint y: 412, endPoint x: 530, endPoint y: 360, distance: 88.5
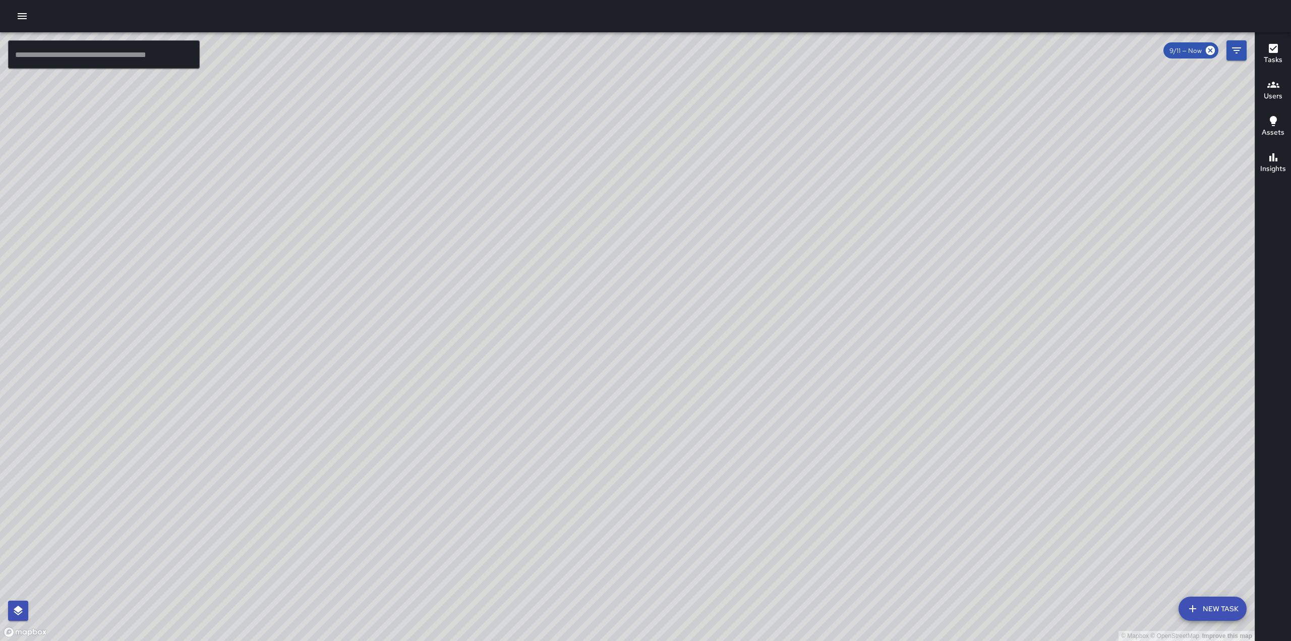
click at [529, 360] on div "© Mapbox © OpenStreetMap Improve this map" at bounding box center [627, 336] width 1255 height 609
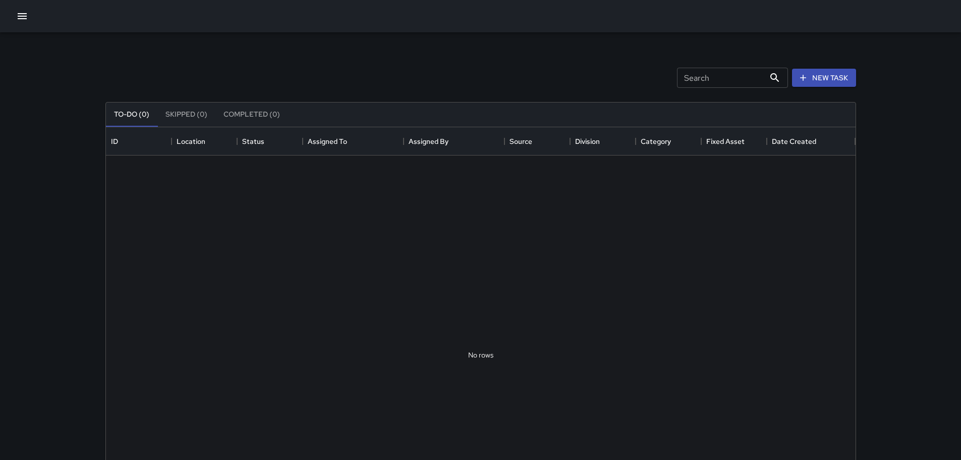
scroll to position [420, 742]
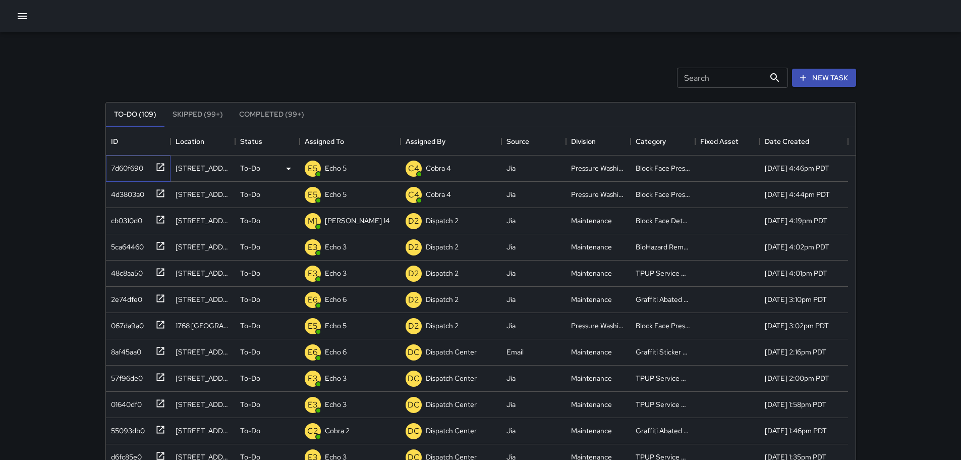
click at [159, 165] on icon at bounding box center [160, 167] width 10 height 10
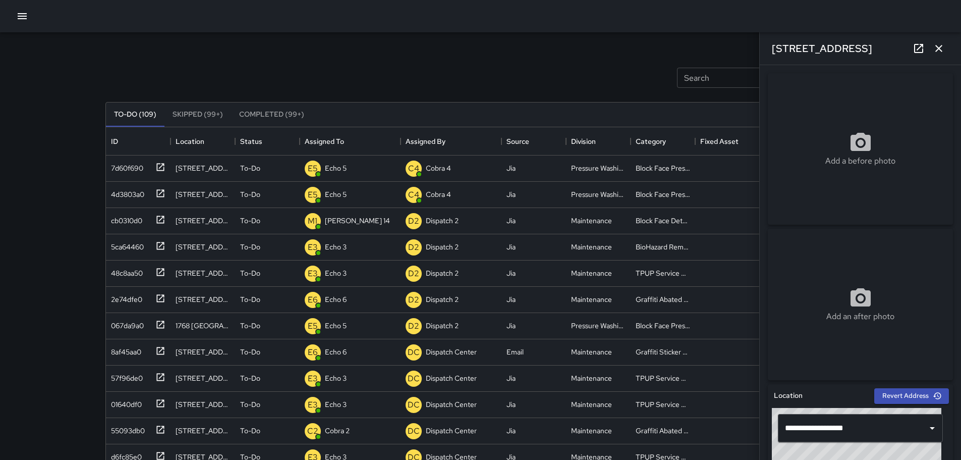
click at [945, 48] on button "button" at bounding box center [939, 48] width 20 height 20
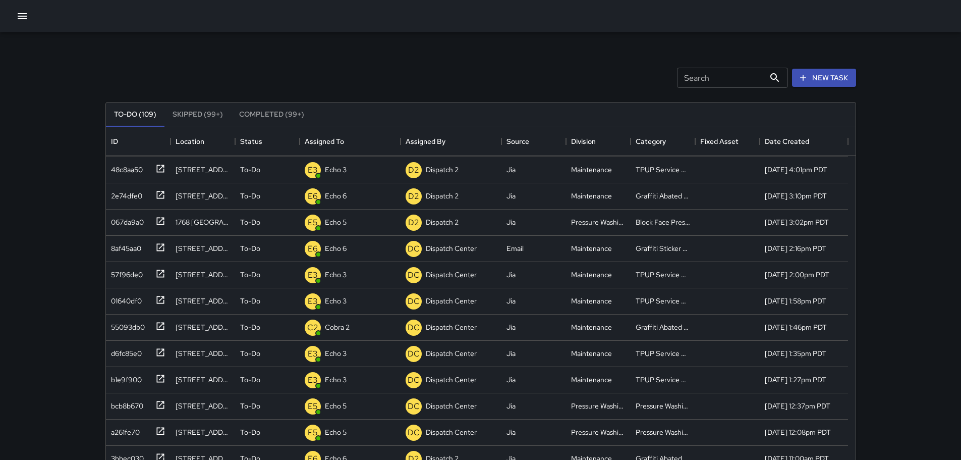
scroll to position [0, 0]
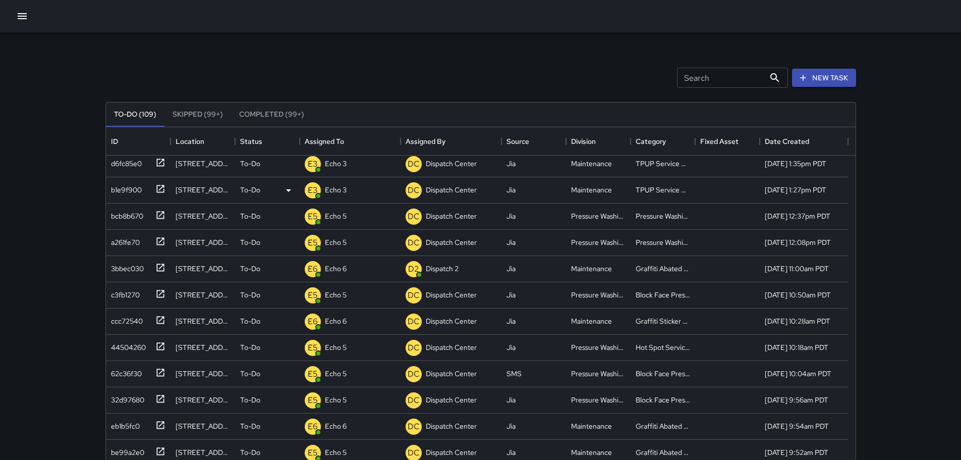
scroll to position [303, 0]
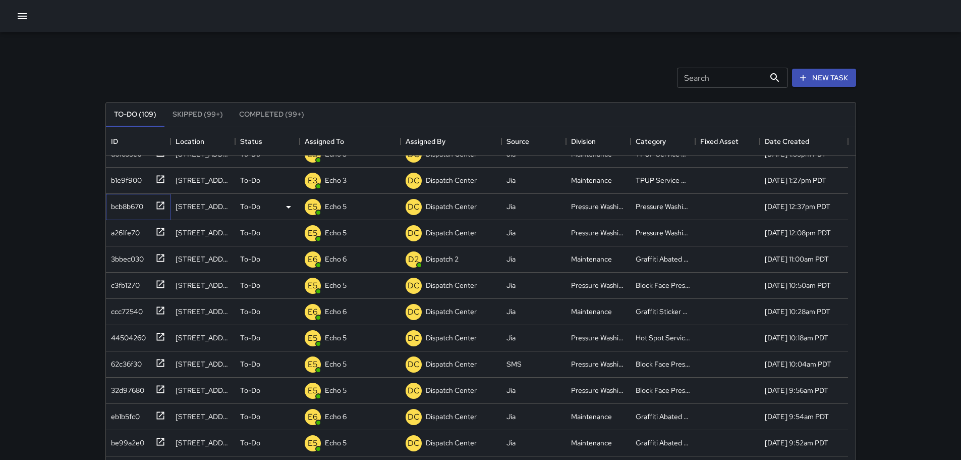
click at [163, 206] on icon at bounding box center [160, 205] width 10 height 10
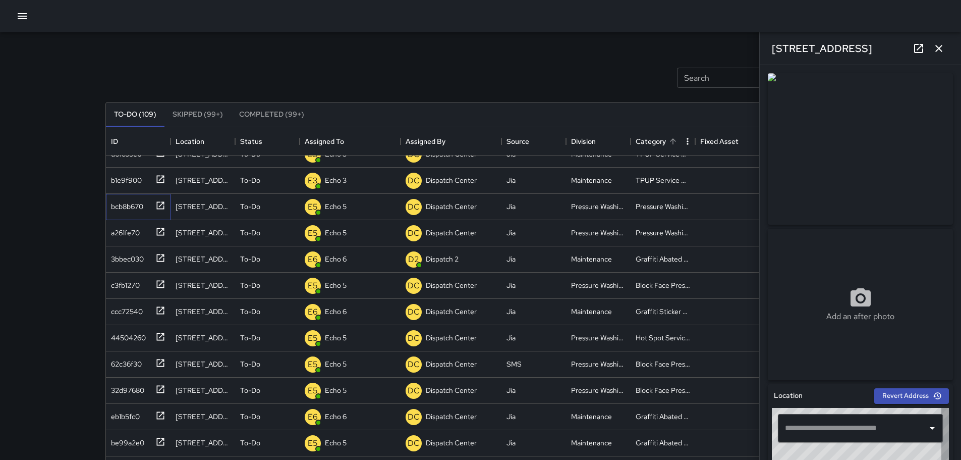
type input "**********"
click at [937, 48] on icon "button" at bounding box center [939, 48] width 12 height 12
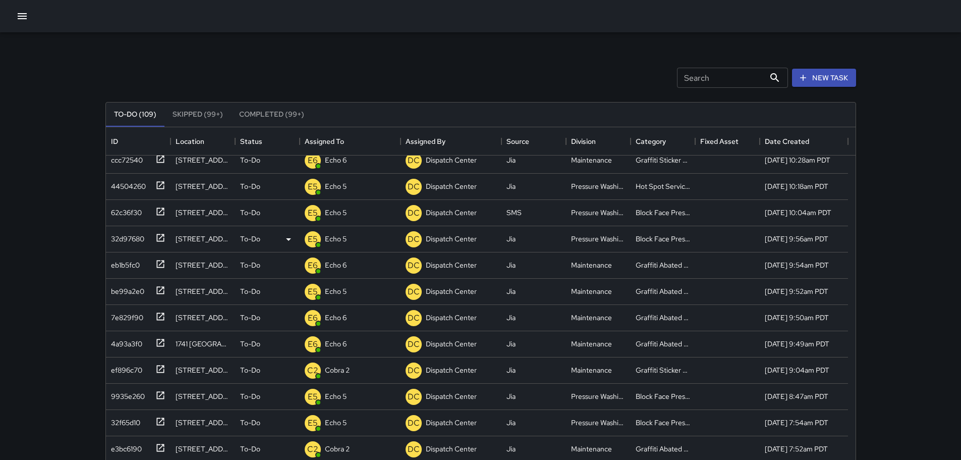
scroll to position [504, 0]
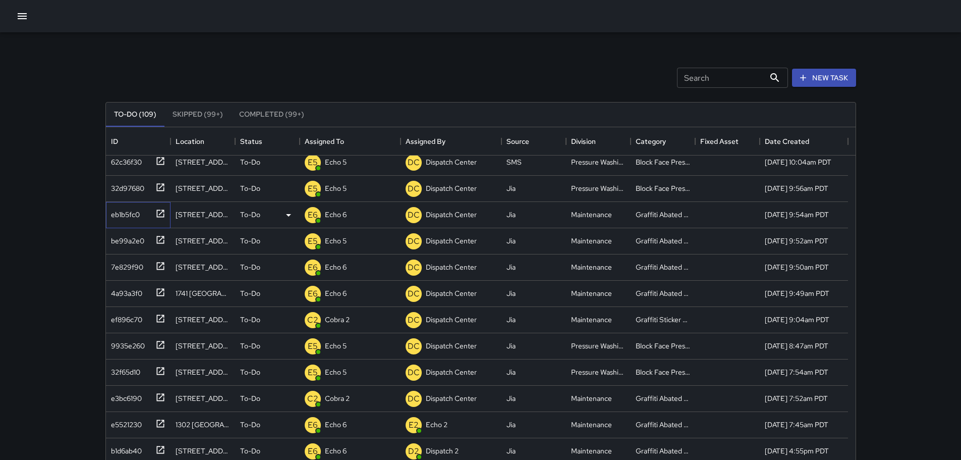
click at [160, 212] on icon at bounding box center [160, 213] width 10 height 10
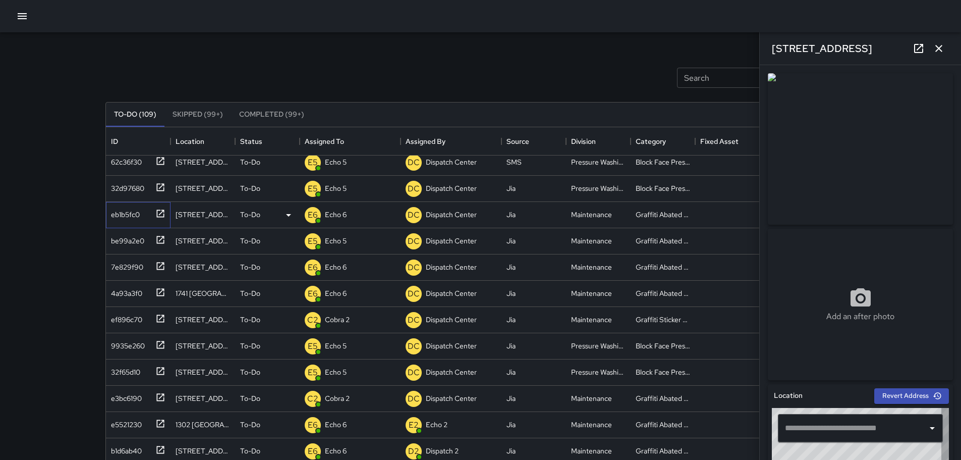
type input "**********"
click at [941, 52] on icon "button" at bounding box center [939, 48] width 12 height 12
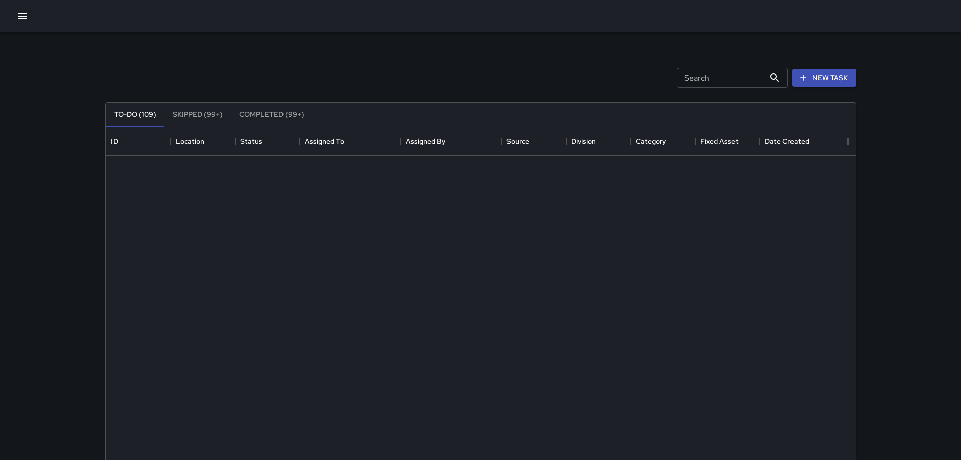
scroll to position [0, 0]
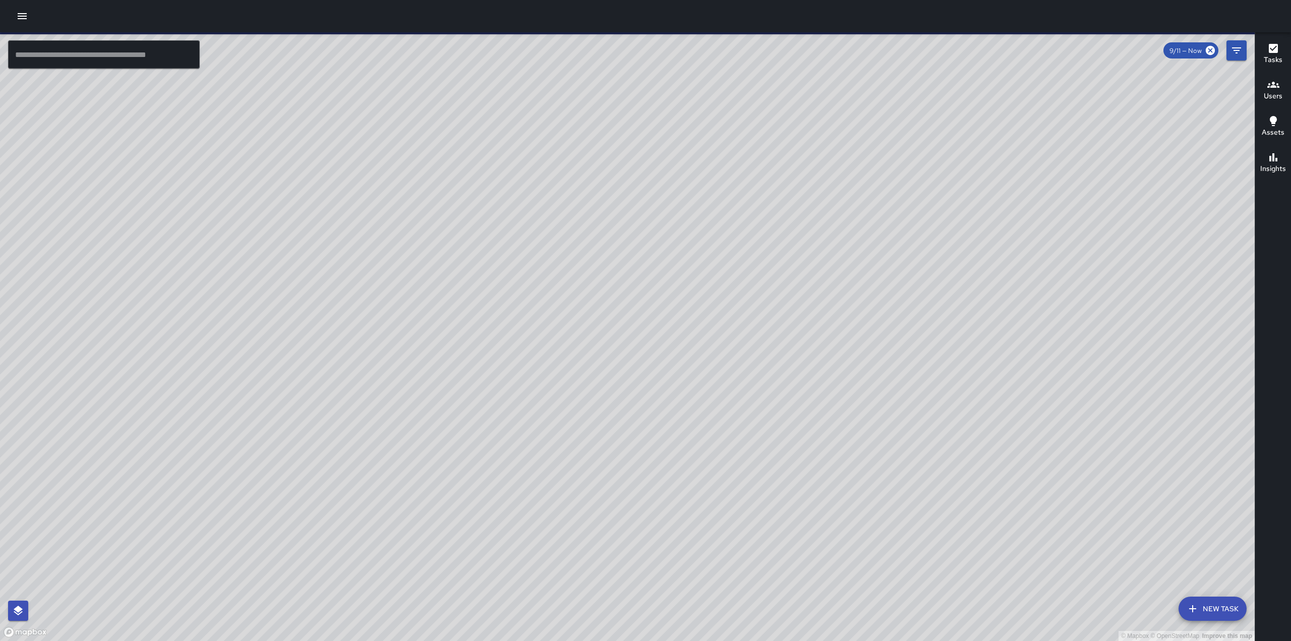
drag, startPoint x: 652, startPoint y: 424, endPoint x: 683, endPoint y: 341, distance: 89.1
click at [683, 341] on div "© Mapbox © OpenStreetMap Improve this map" at bounding box center [627, 336] width 1255 height 609
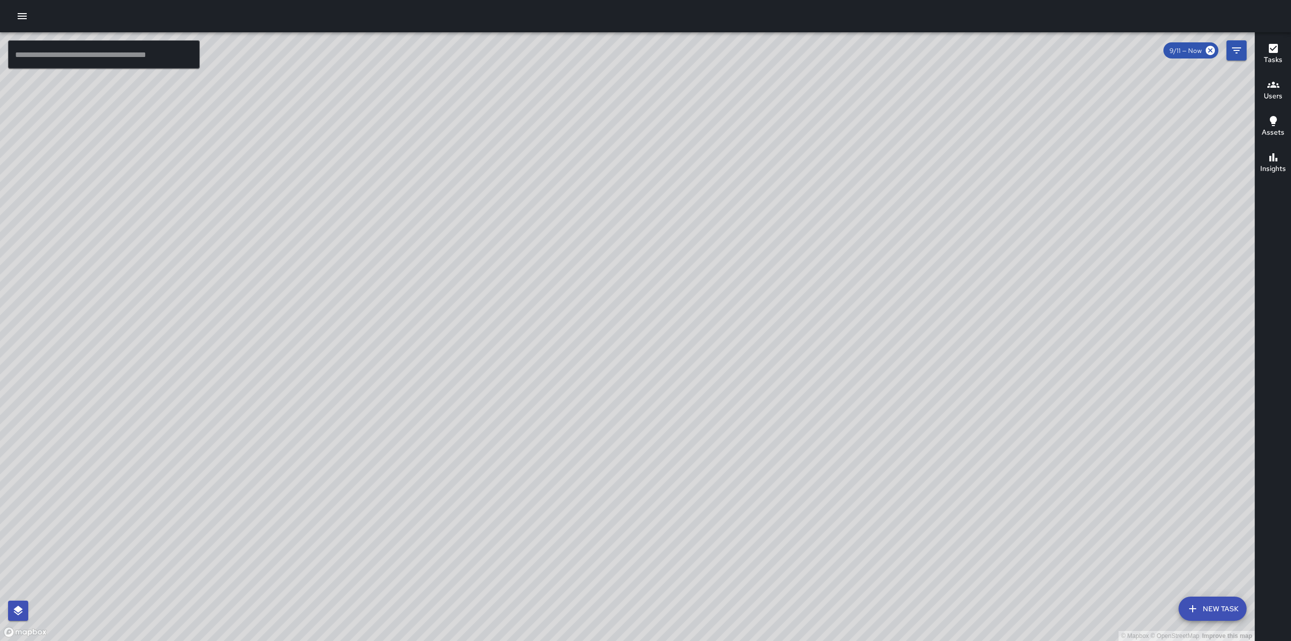
drag, startPoint x: 714, startPoint y: 175, endPoint x: 696, endPoint y: 376, distance: 202.1
click at [696, 376] on div "© Mapbox © OpenStreetMap Improve this map" at bounding box center [627, 336] width 1255 height 609
drag, startPoint x: 799, startPoint y: 246, endPoint x: 786, endPoint y: 303, distance: 58.6
click at [786, 303] on div "© Mapbox © OpenStreetMap Improve this map" at bounding box center [627, 336] width 1255 height 609
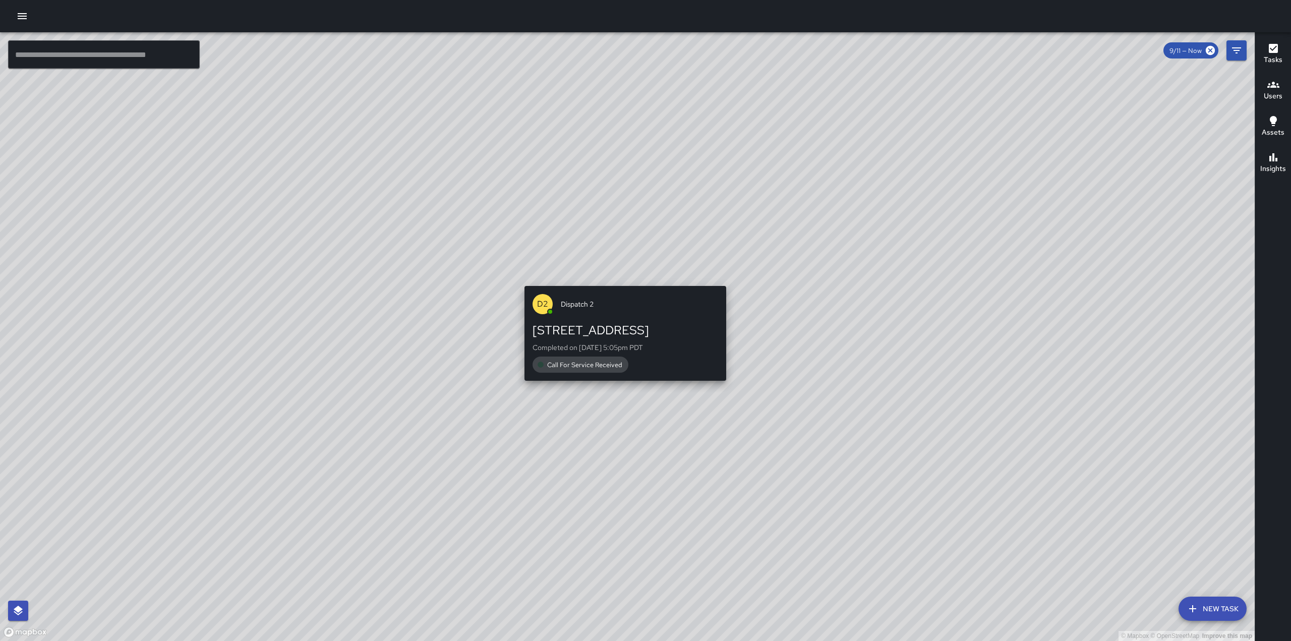
drag, startPoint x: 616, startPoint y: 245, endPoint x: 623, endPoint y: 324, distance: 79.5
click at [616, 315] on div "© Mapbox © OpenStreetMap Improve this map D2 Dispatch 2 1904 Franklin Street Co…" at bounding box center [627, 336] width 1255 height 609
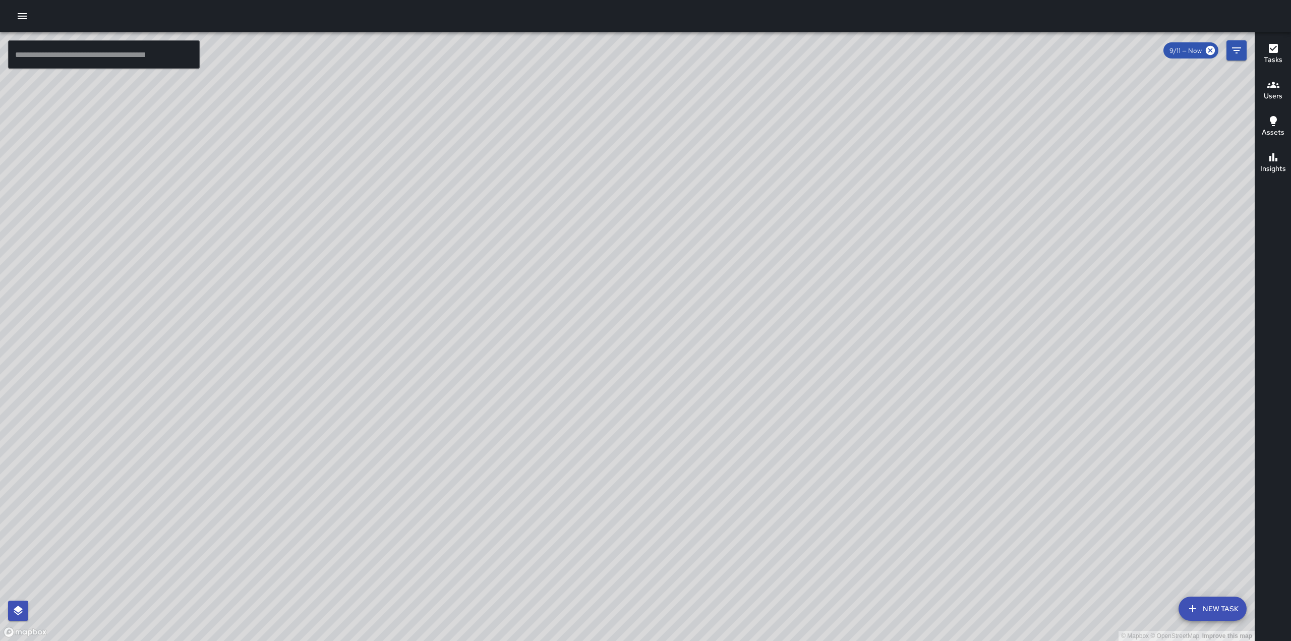
drag, startPoint x: 972, startPoint y: 201, endPoint x: 916, endPoint y: 502, distance: 305.7
click at [916, 502] on div "© Mapbox © OpenStreetMap Improve this map" at bounding box center [627, 336] width 1255 height 609
drag, startPoint x: 1009, startPoint y: 331, endPoint x: 962, endPoint y: 293, distance: 61.3
click at [962, 293] on div "© Mapbox © OpenStreetMap Improve this map" at bounding box center [627, 336] width 1255 height 609
drag, startPoint x: 816, startPoint y: 461, endPoint x: 837, endPoint y: 395, distance: 68.8
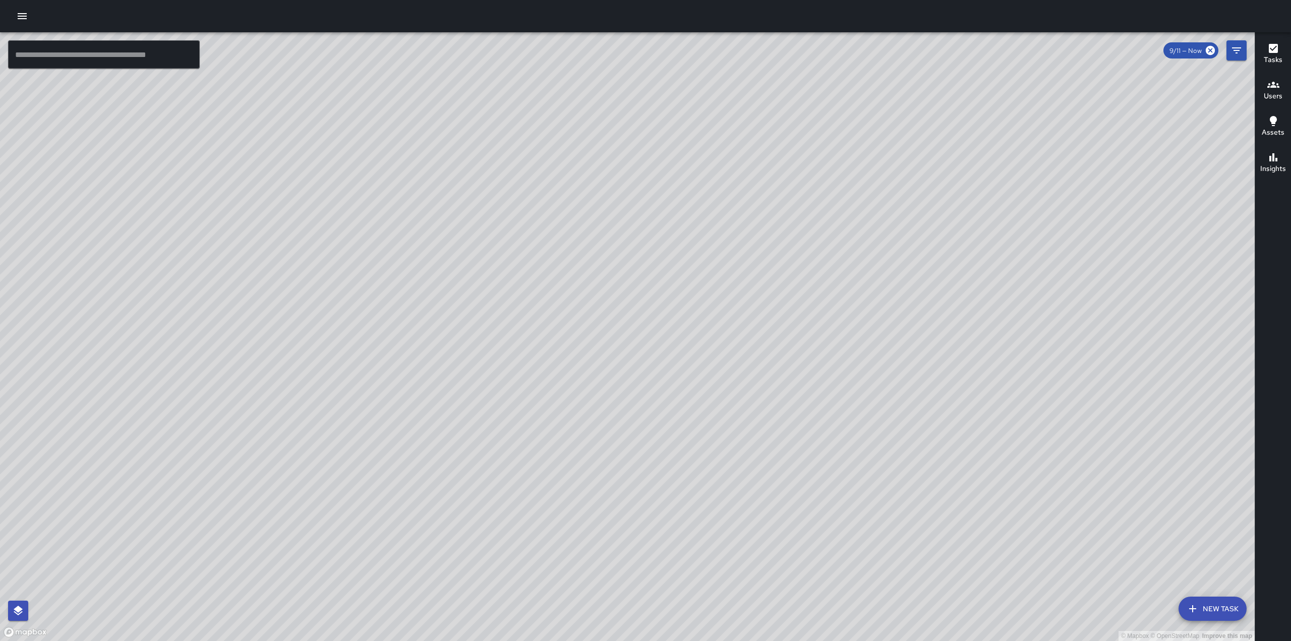
click at [837, 395] on div "© Mapbox © OpenStreetMap Improve this map" at bounding box center [627, 336] width 1255 height 609
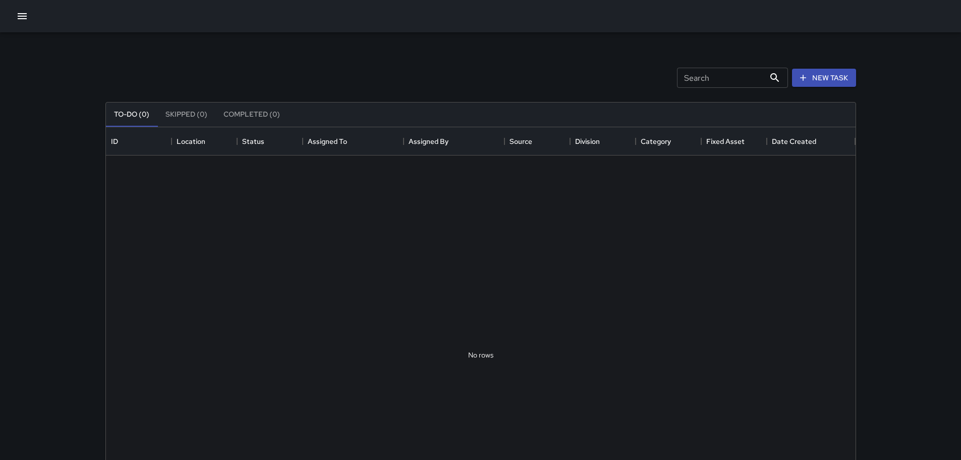
scroll to position [420, 742]
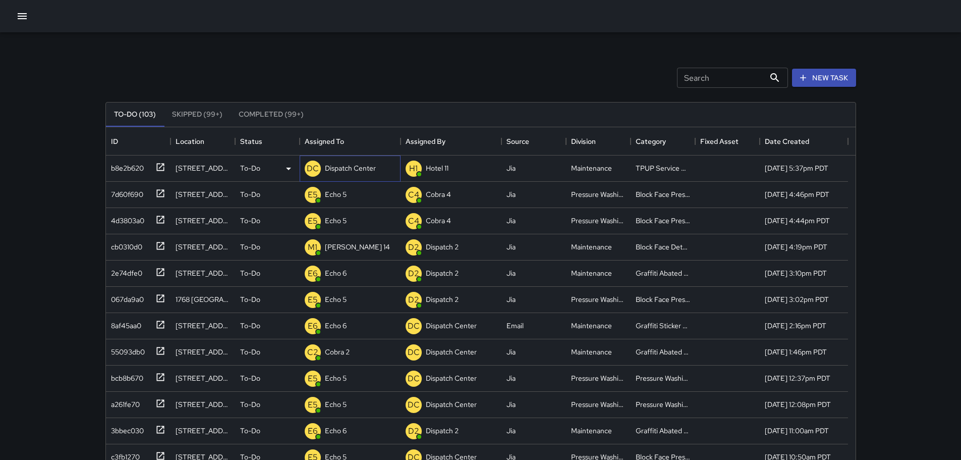
click at [328, 169] on p "Dispatch Center" at bounding box center [350, 168] width 51 height 10
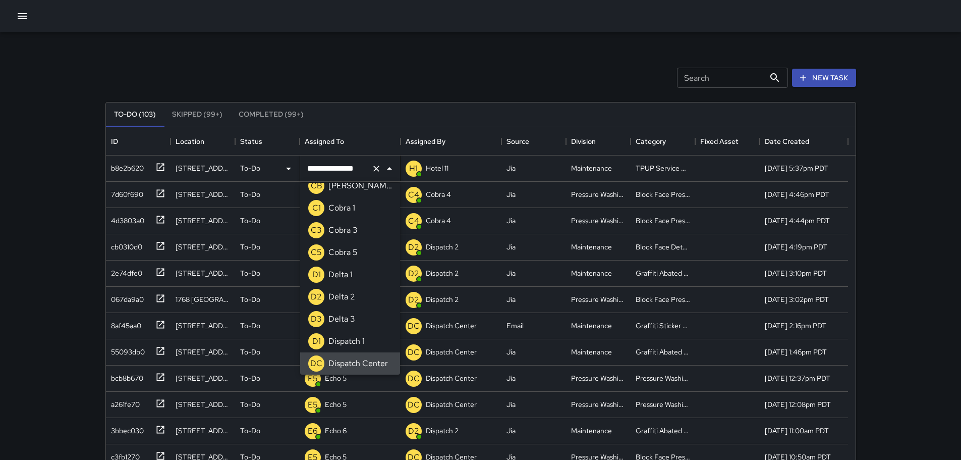
click at [372, 169] on icon "Clear" at bounding box center [376, 168] width 10 height 10
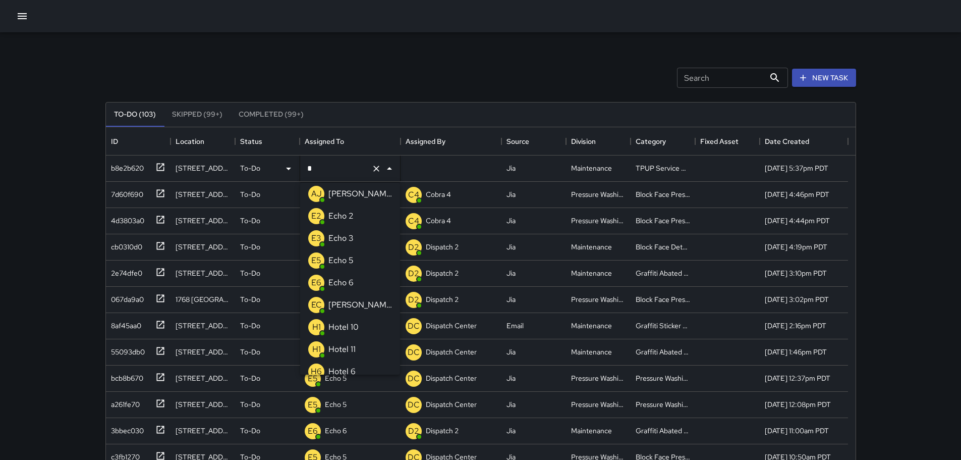
type input "**"
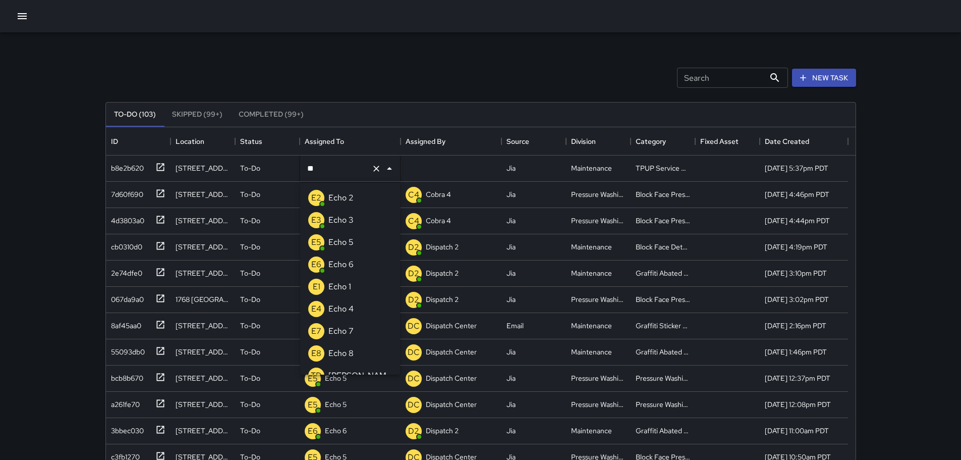
click at [349, 216] on p "Echo 3" at bounding box center [340, 220] width 25 height 12
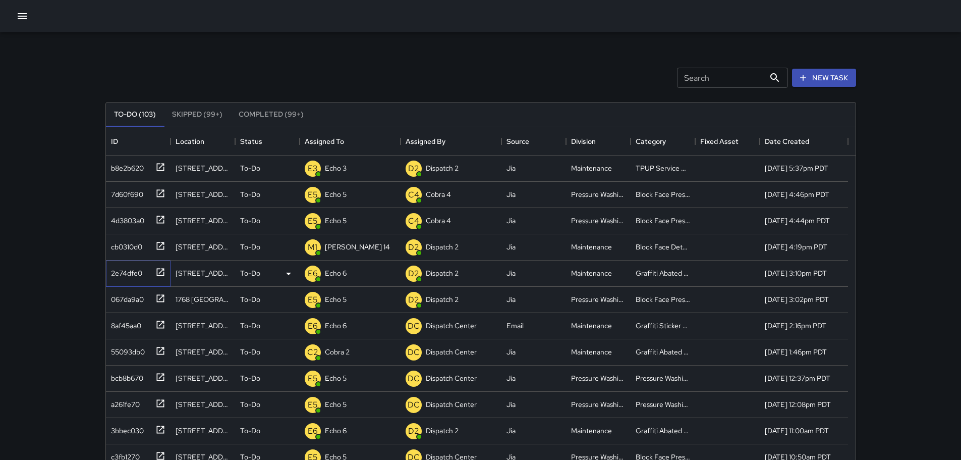
click at [159, 273] on icon at bounding box center [160, 272] width 10 height 10
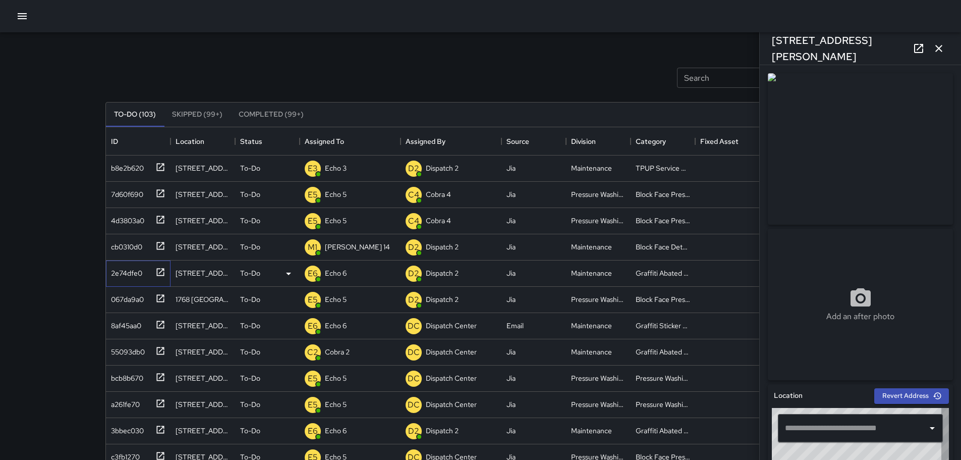
type input "**********"
click at [941, 51] on icon "button" at bounding box center [938, 48] width 7 height 7
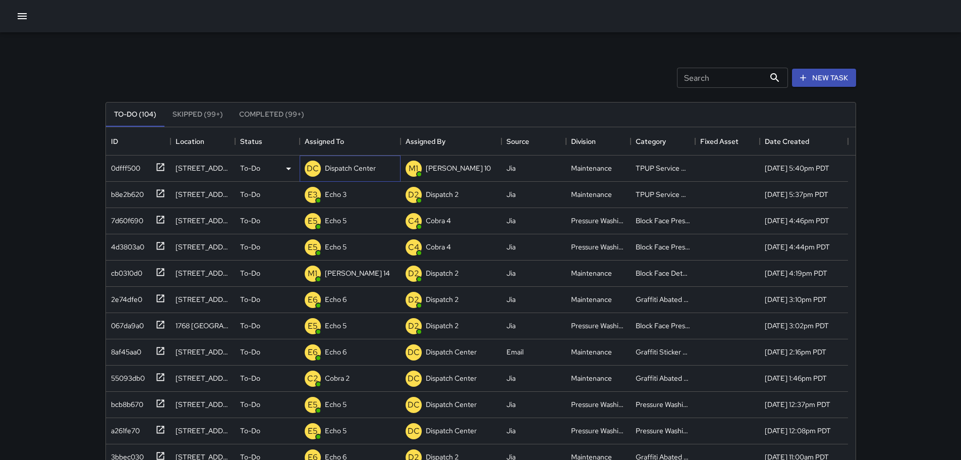
click at [322, 161] on div "DC Dispatch Center" at bounding box center [340, 168] width 75 height 20
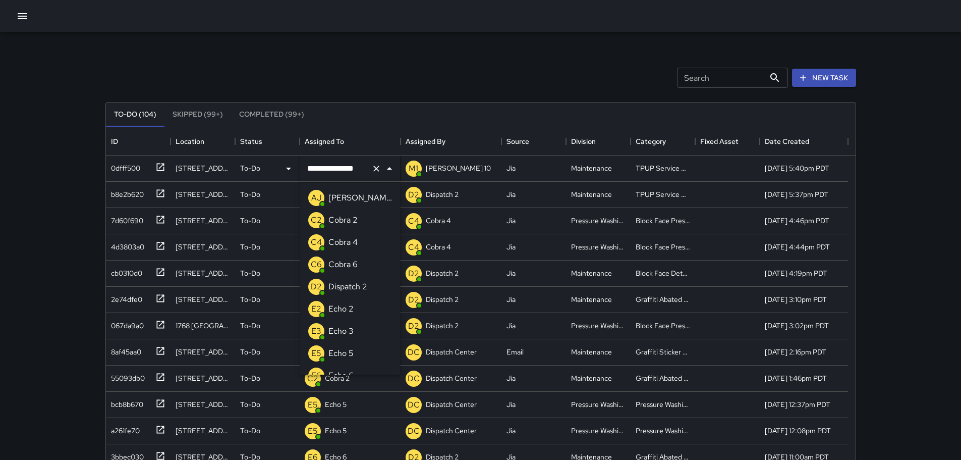
scroll to position [700, 0]
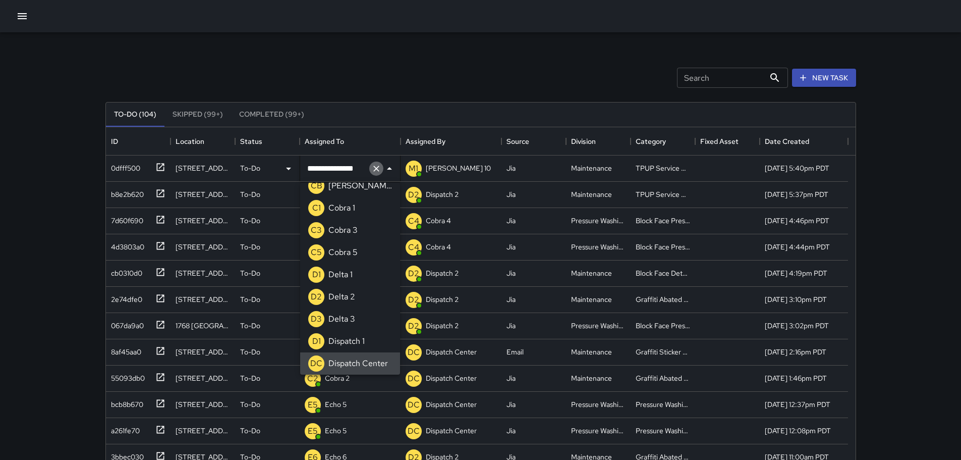
click at [372, 169] on icon "Clear" at bounding box center [376, 168] width 10 height 10
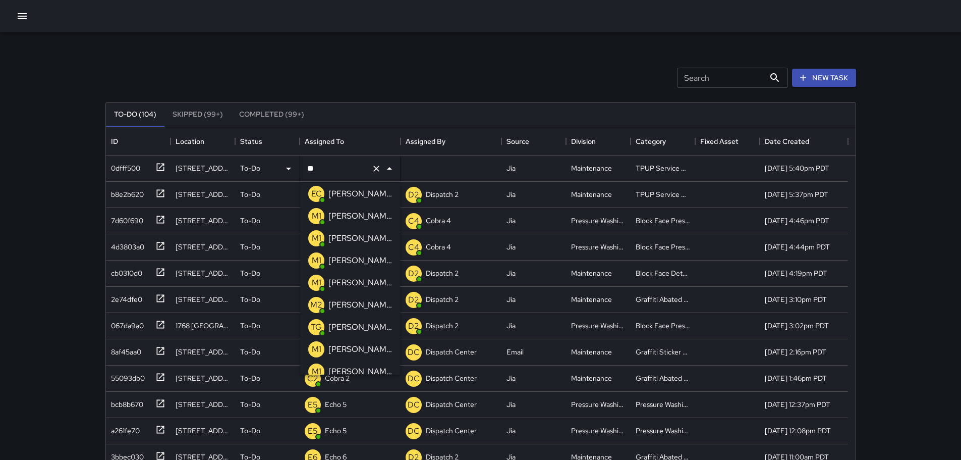
type input "*"
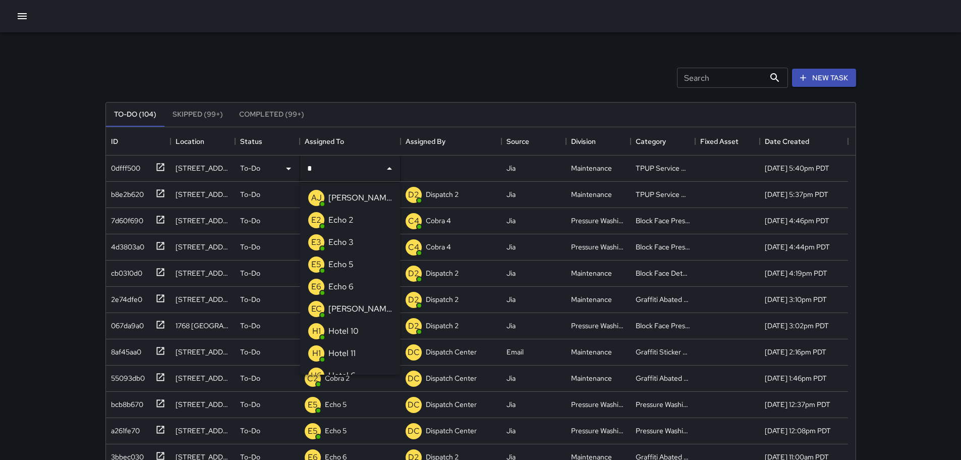
type input "**"
click at [355, 222] on div "Echo 3" at bounding box center [340, 220] width 29 height 16
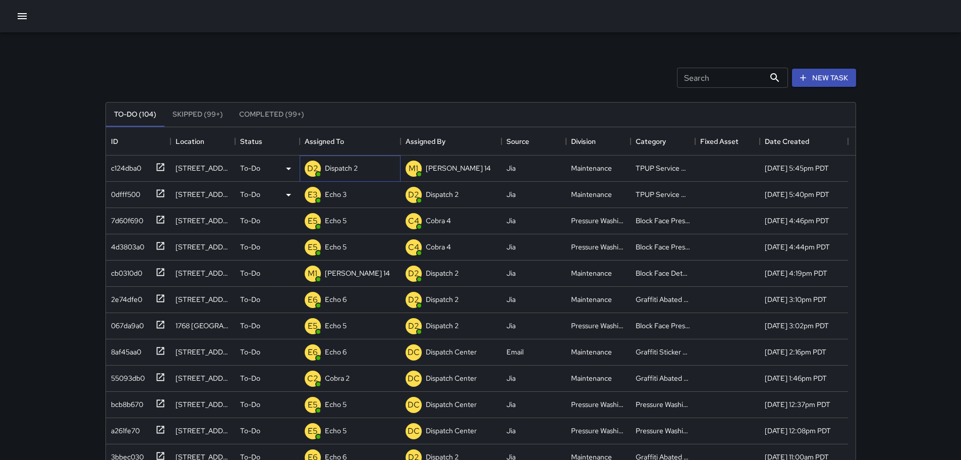
click at [361, 167] on div "D2 Dispatch 2" at bounding box center [350, 168] width 101 height 26
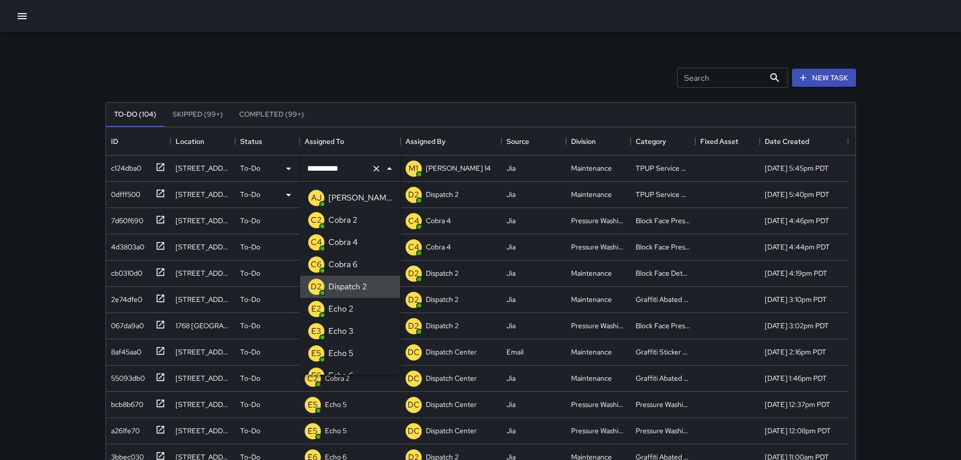
click at [376, 167] on icon "Clear" at bounding box center [376, 168] width 10 height 10
type input "*"
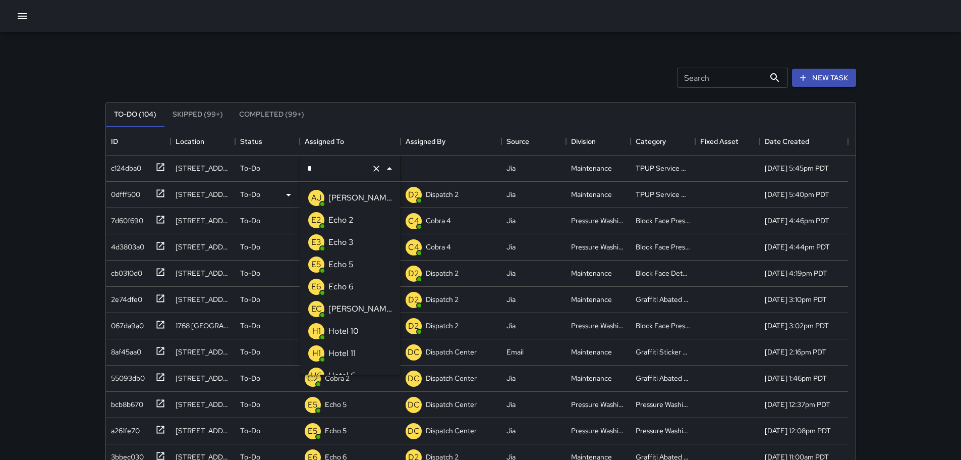
click at [358, 236] on li "E3 Echo 3" at bounding box center [350, 242] width 100 height 22
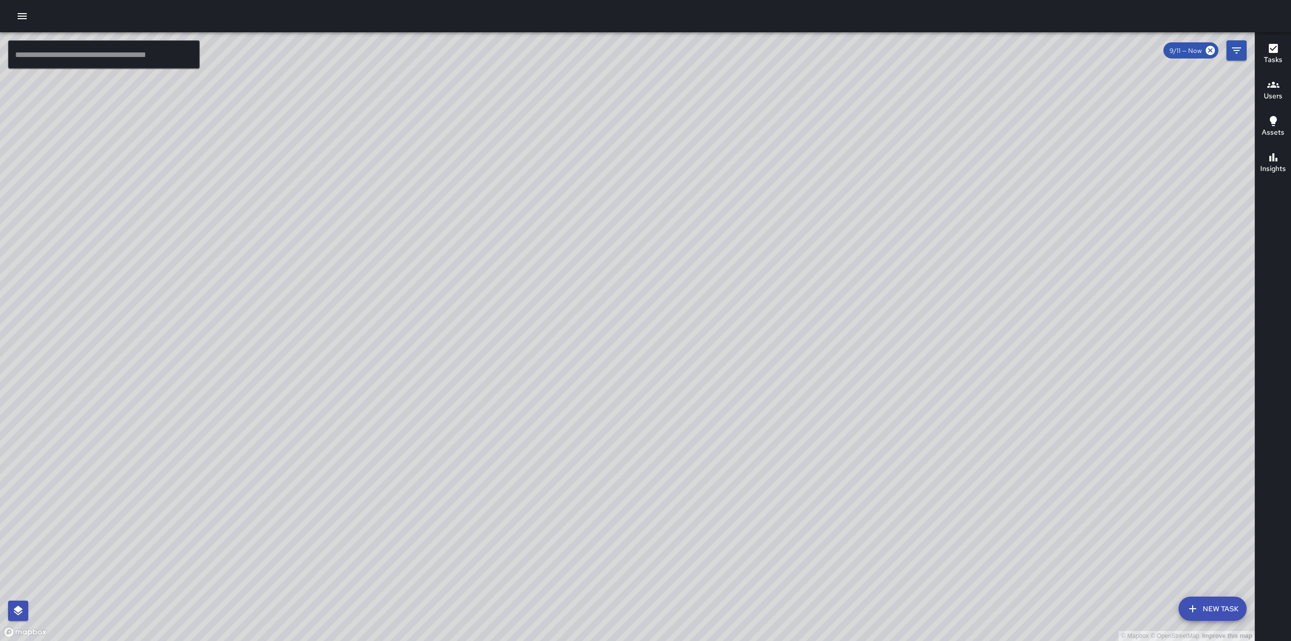
drag, startPoint x: 898, startPoint y: 394, endPoint x: 709, endPoint y: 165, distance: 296.6
click at [709, 165] on div "© Mapbox © OpenStreetMap Improve this map" at bounding box center [627, 336] width 1255 height 609
drag, startPoint x: 773, startPoint y: 483, endPoint x: 955, endPoint y: 167, distance: 364.3
click at [955, 167] on div "© Mapbox © OpenStreetMap Improve this map" at bounding box center [627, 336] width 1255 height 609
drag, startPoint x: 715, startPoint y: 482, endPoint x: 827, endPoint y: 169, distance: 332.4
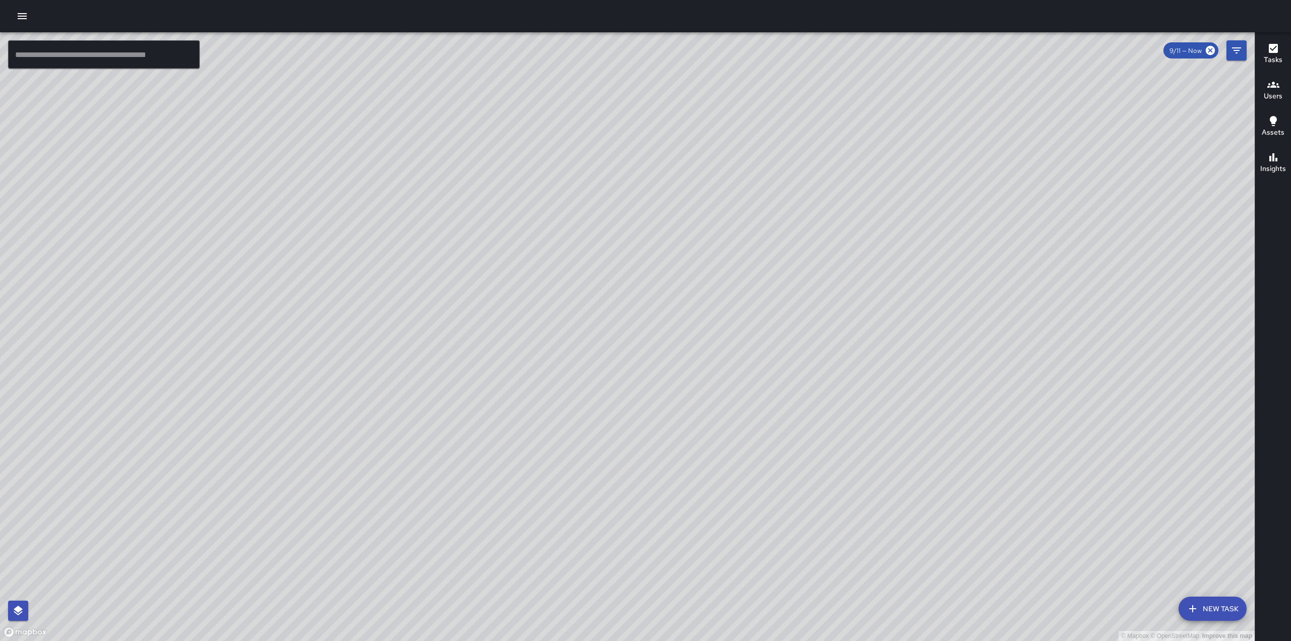
click at [824, 160] on div "© Mapbox © OpenStreetMap Improve this map" at bounding box center [627, 336] width 1255 height 609
drag, startPoint x: 950, startPoint y: 58, endPoint x: 676, endPoint y: 417, distance: 451.3
click at [677, 420] on div "© Mapbox © OpenStreetMap Improve this map" at bounding box center [627, 336] width 1255 height 609
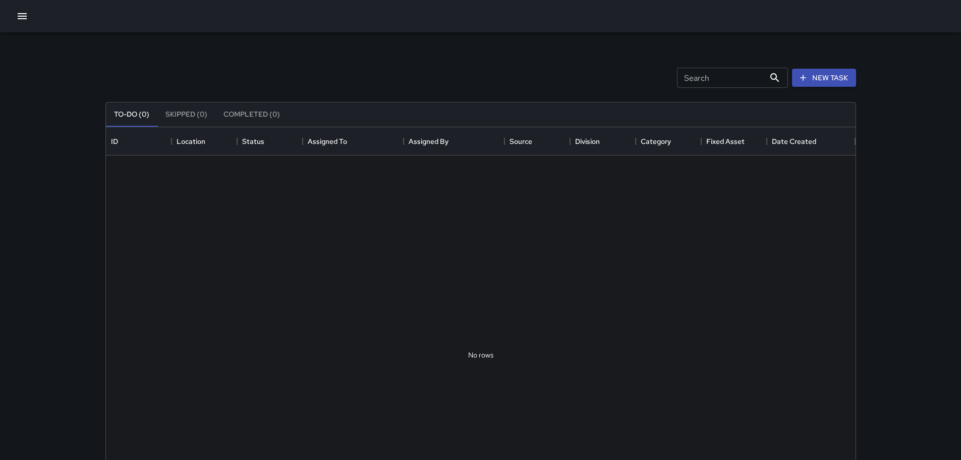
scroll to position [420, 742]
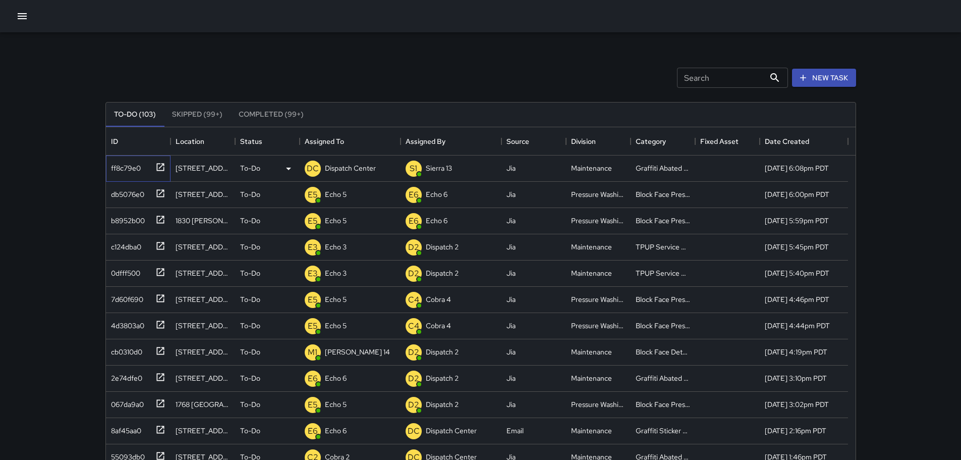
click at [157, 169] on icon at bounding box center [160, 167] width 10 height 10
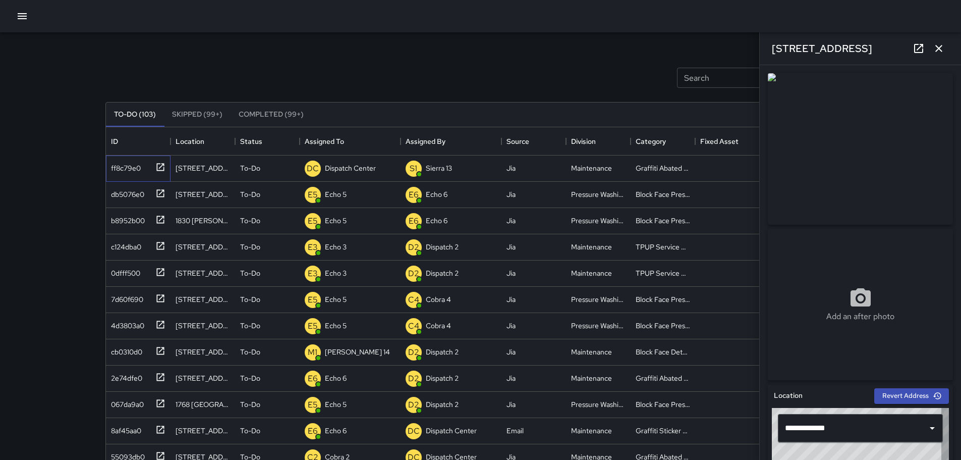
type input "**********"
click at [940, 47] on icon "button" at bounding box center [938, 48] width 7 height 7
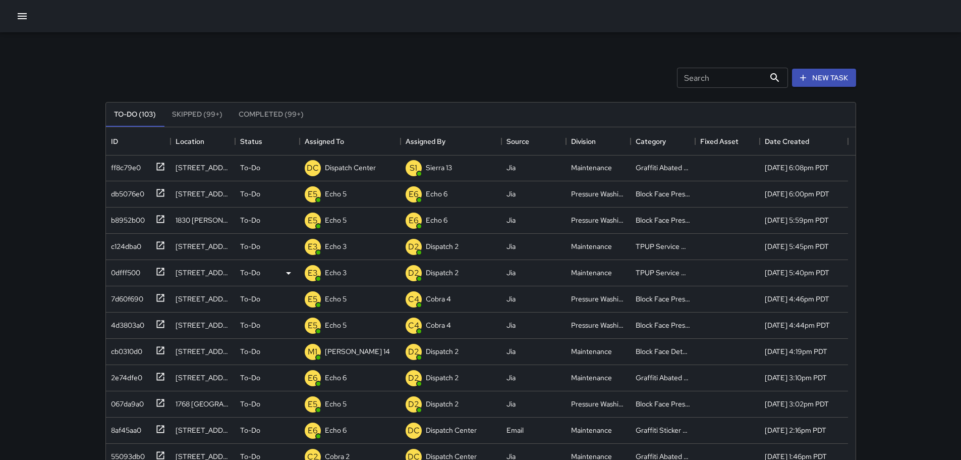
scroll to position [0, 0]
click at [324, 172] on div "Dispatch Center" at bounding box center [350, 168] width 55 height 14
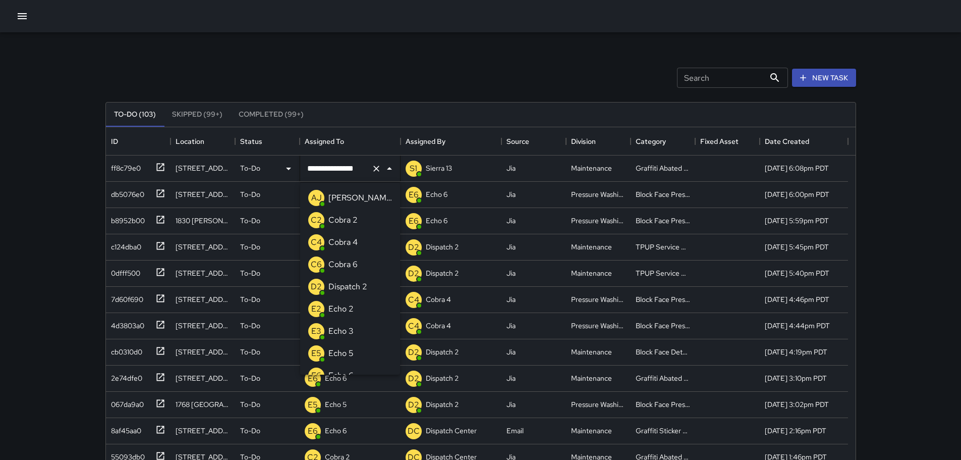
scroll to position [678, 0]
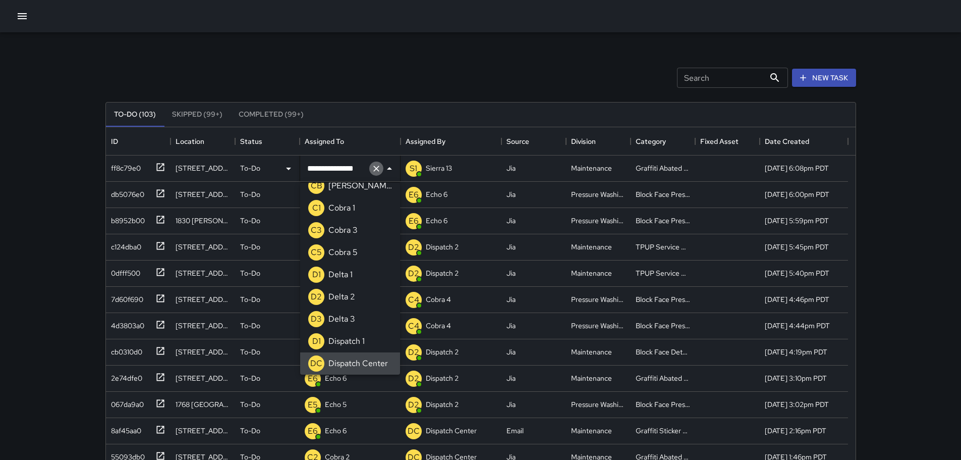
click at [371, 172] on icon "Clear" at bounding box center [376, 168] width 10 height 10
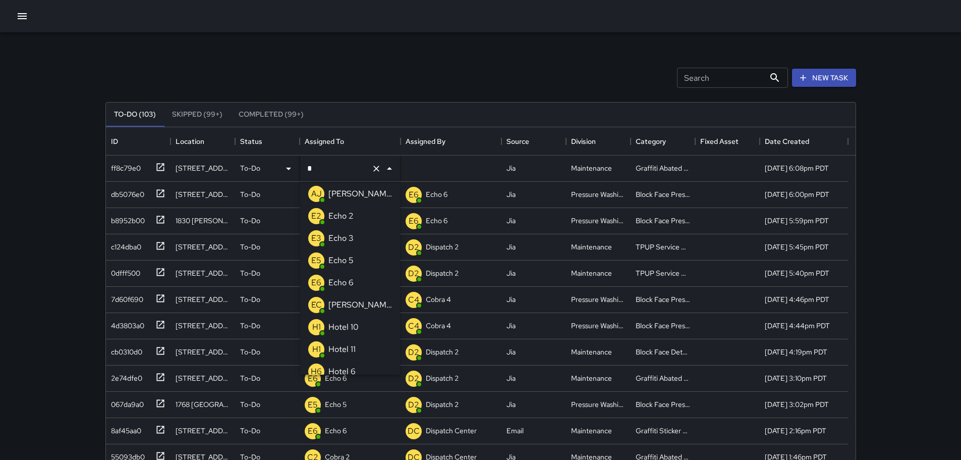
type input "**"
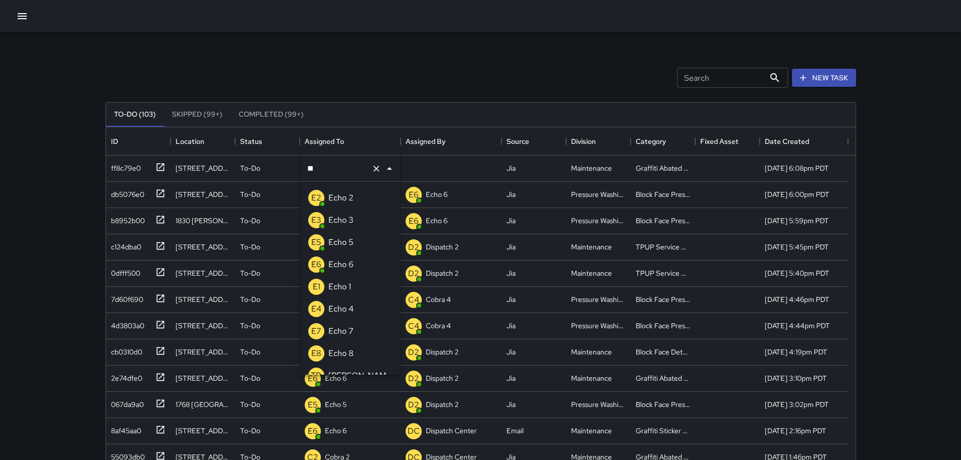
click at [346, 259] on p "Echo 6" at bounding box center [340, 264] width 25 height 12
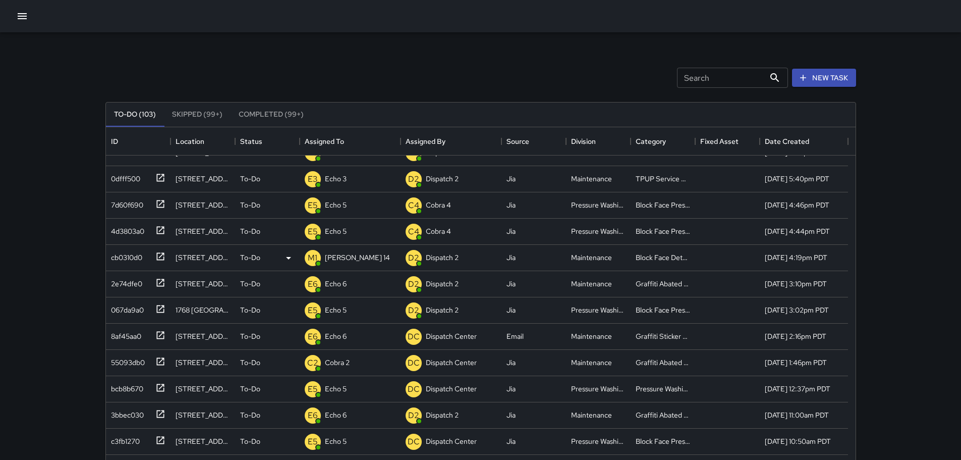
scroll to position [101, 0]
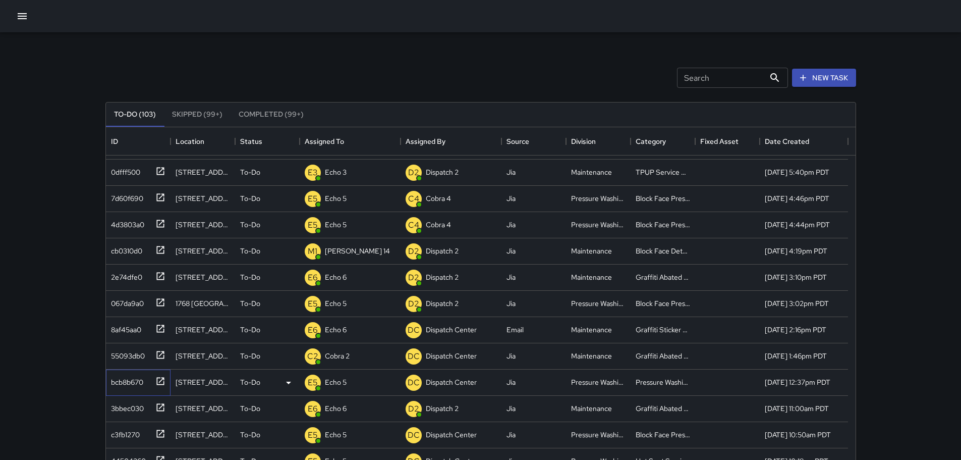
click at [159, 379] on icon at bounding box center [160, 381] width 10 height 10
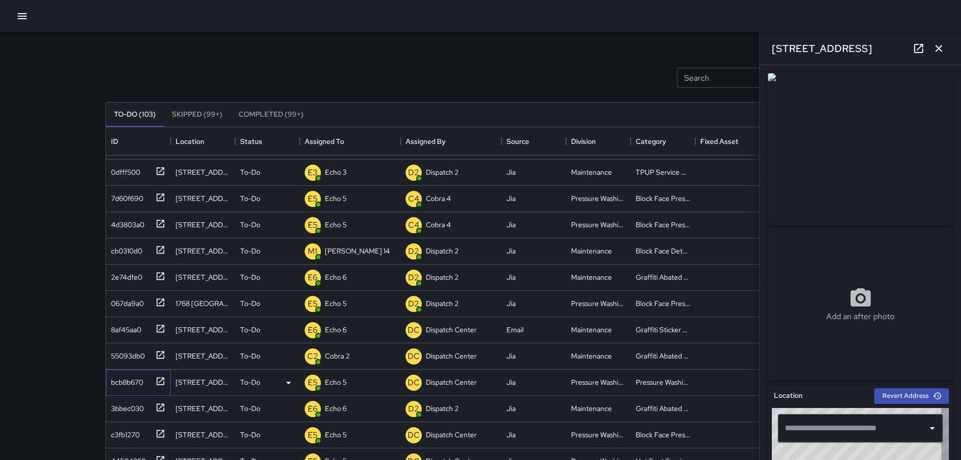
type input "**********"
click at [943, 47] on icon "button" at bounding box center [939, 48] width 12 height 12
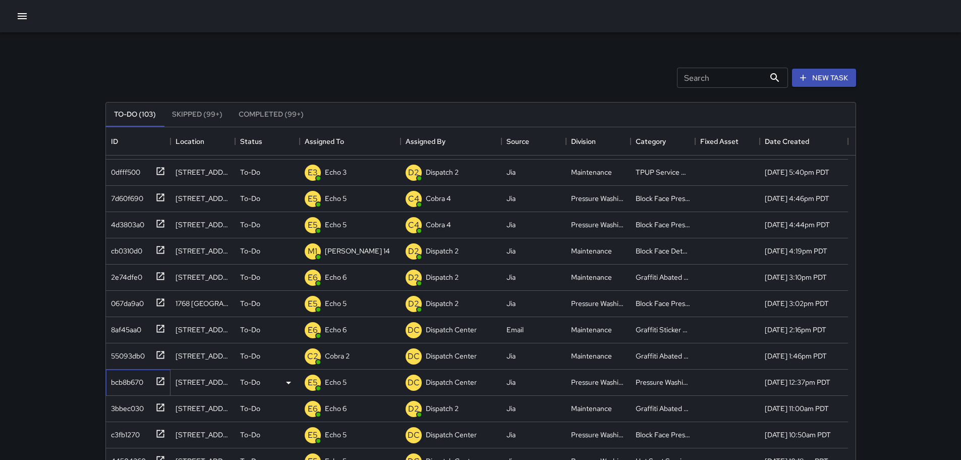
click at [162, 383] on icon at bounding box center [160, 381] width 10 height 10
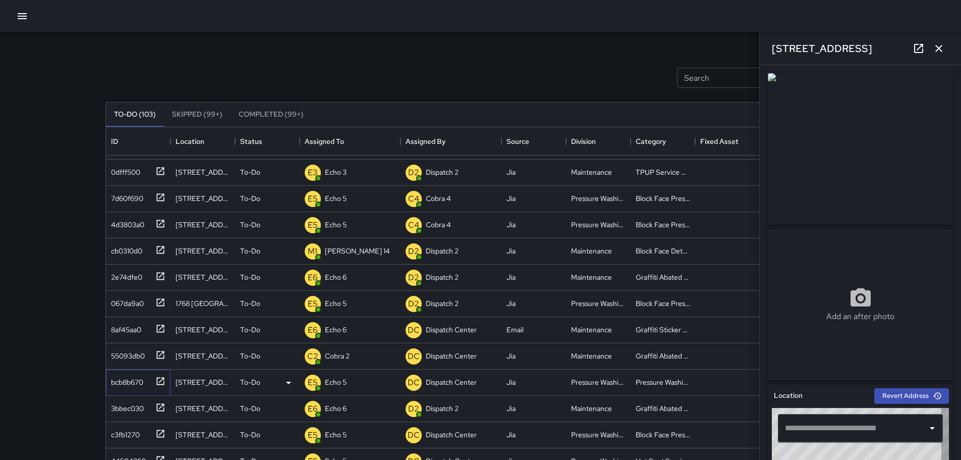
type input "**********"
click at [938, 49] on icon "button" at bounding box center [938, 48] width 7 height 7
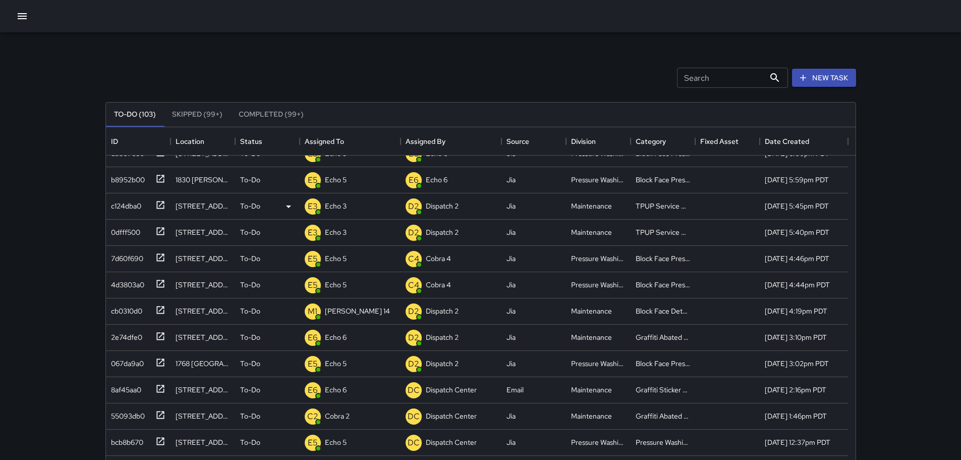
scroll to position [0, 0]
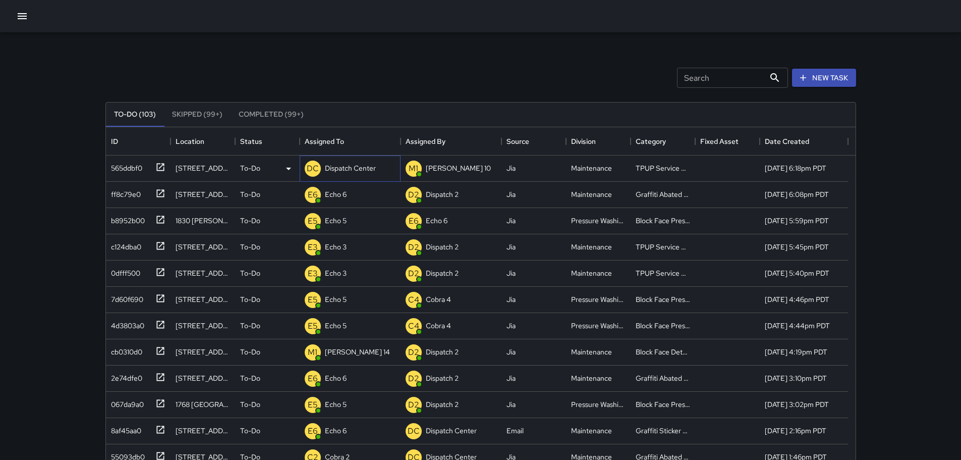
click at [370, 172] on p "Dispatch Center" at bounding box center [350, 168] width 51 height 10
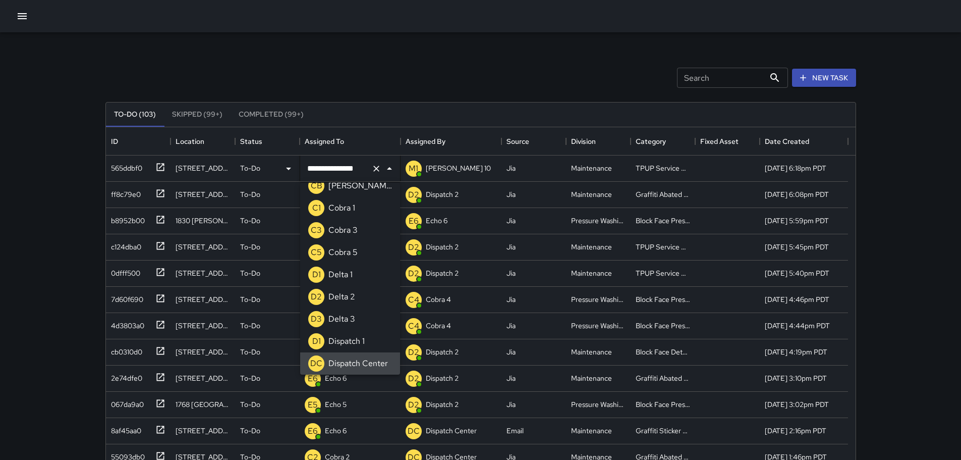
click at [377, 169] on icon "Clear" at bounding box center [376, 168] width 6 height 6
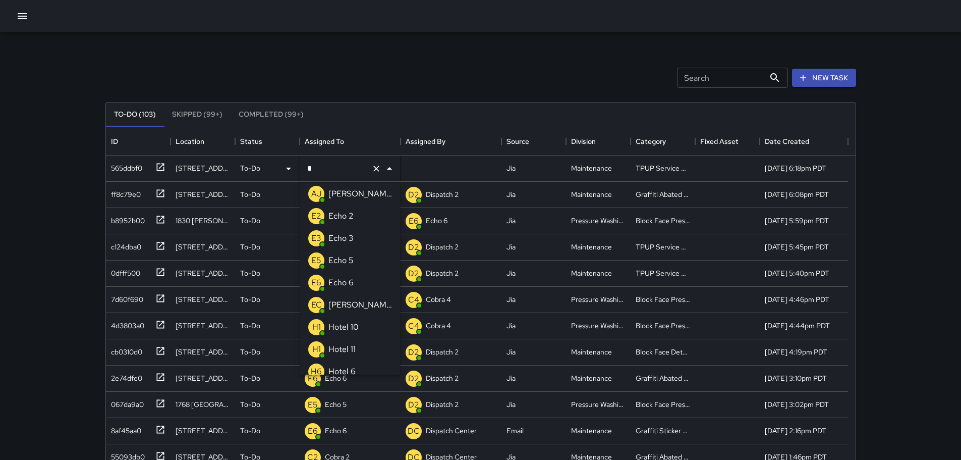
type input "**"
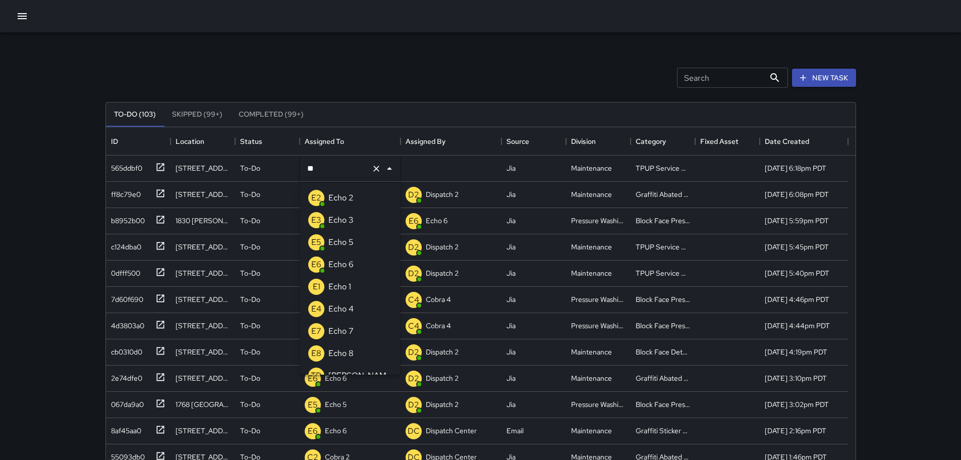
click at [360, 221] on li "E3 Echo 3" at bounding box center [350, 220] width 100 height 22
